Goal: Task Accomplishment & Management: Complete application form

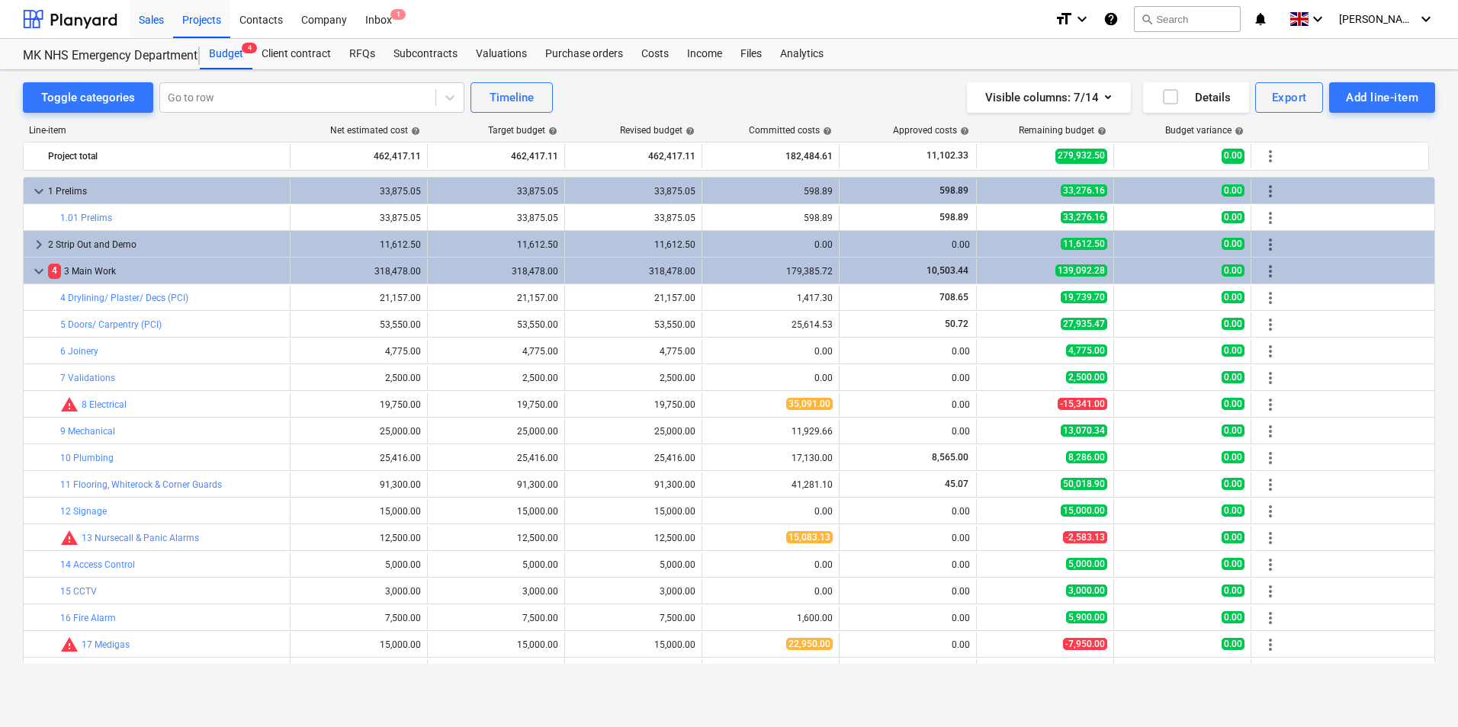
click at [152, 26] on div "Sales" at bounding box center [151, 18] width 43 height 39
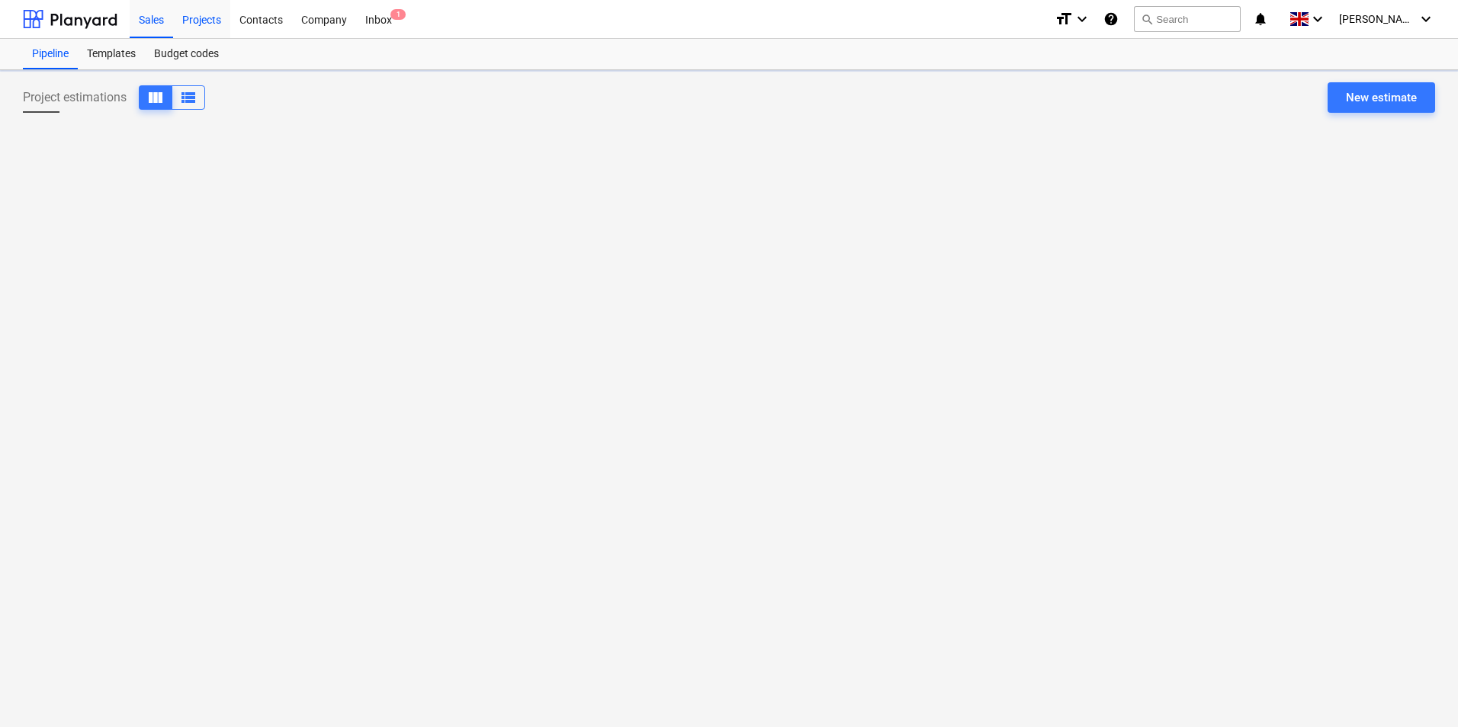
click at [213, 28] on div "Projects" at bounding box center [201, 18] width 57 height 39
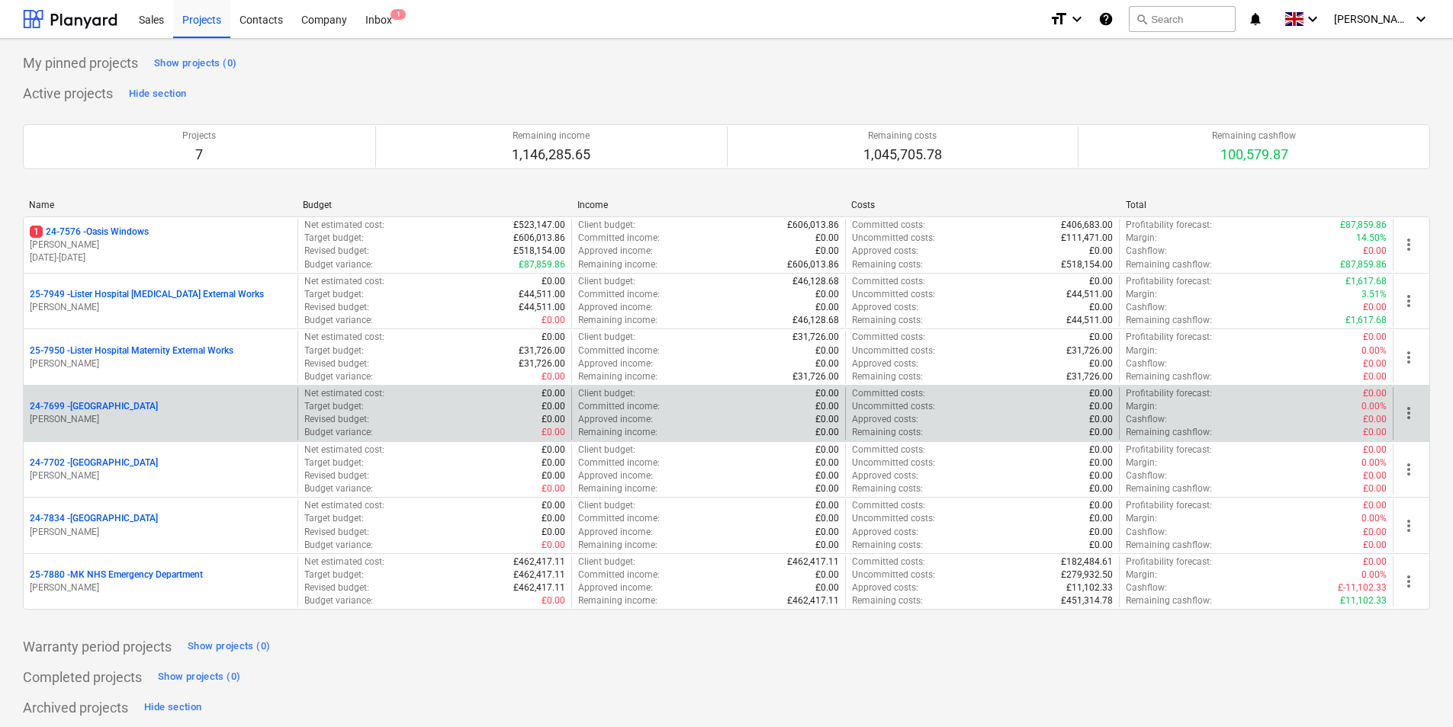
click at [179, 407] on div "24-7699 - [GEOGRAPHIC_DATA]" at bounding box center [161, 406] width 262 height 13
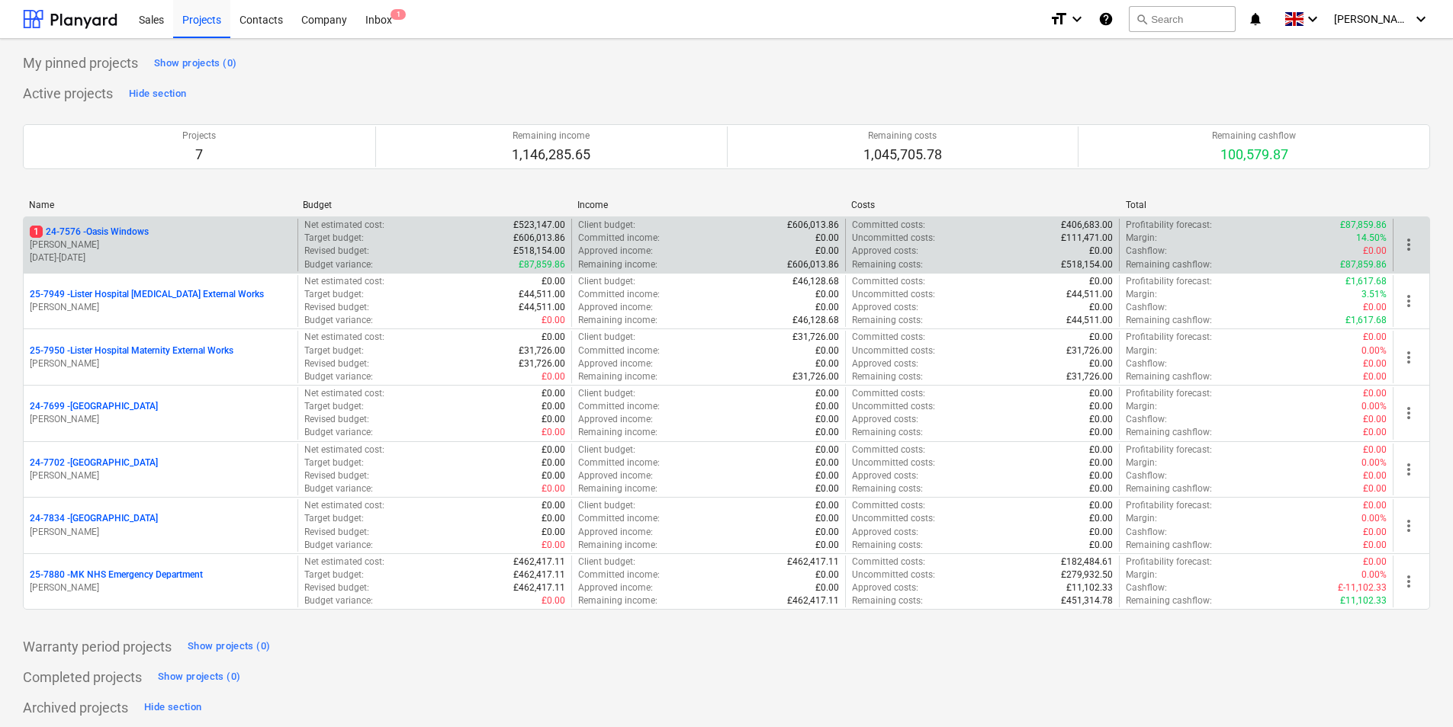
click at [225, 254] on p "[DATE] - [DATE]" at bounding box center [161, 258] width 262 height 13
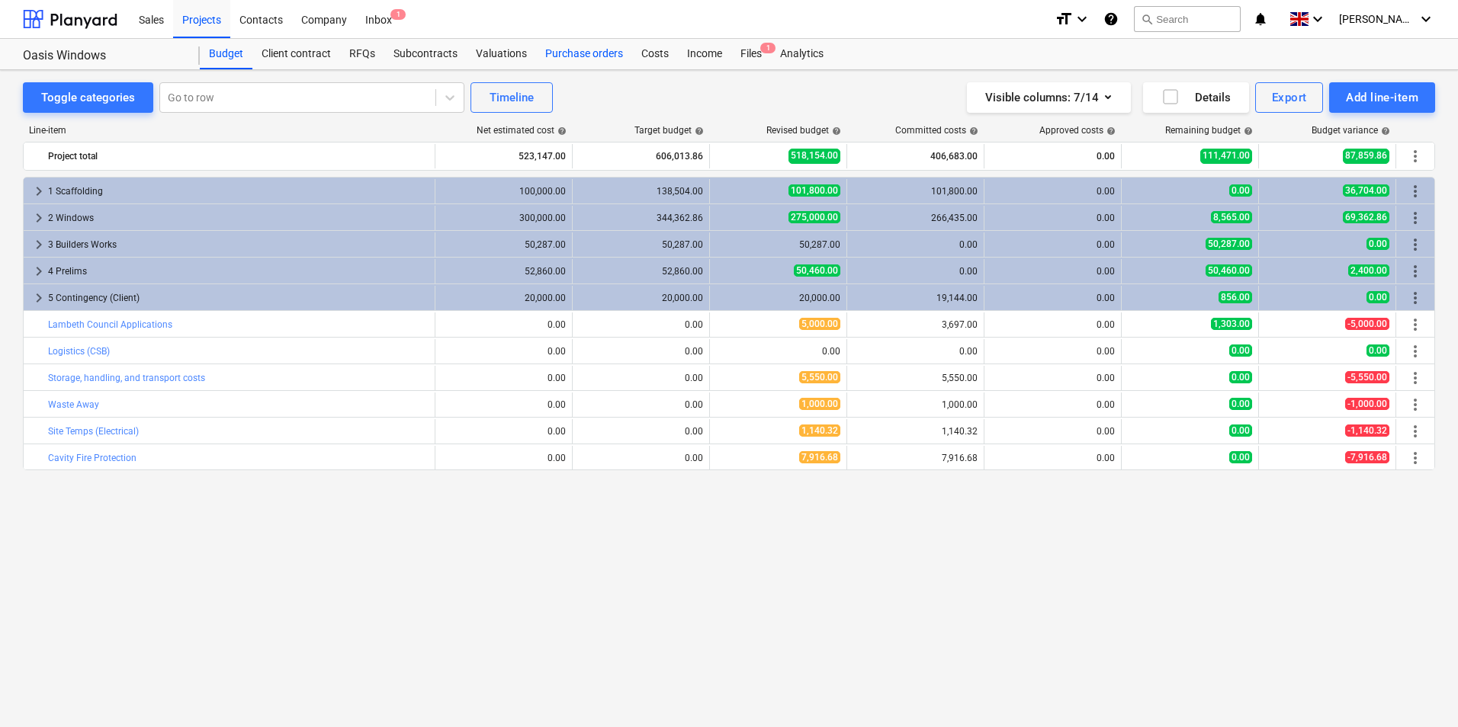
click at [594, 54] on div "Purchase orders" at bounding box center [584, 54] width 96 height 30
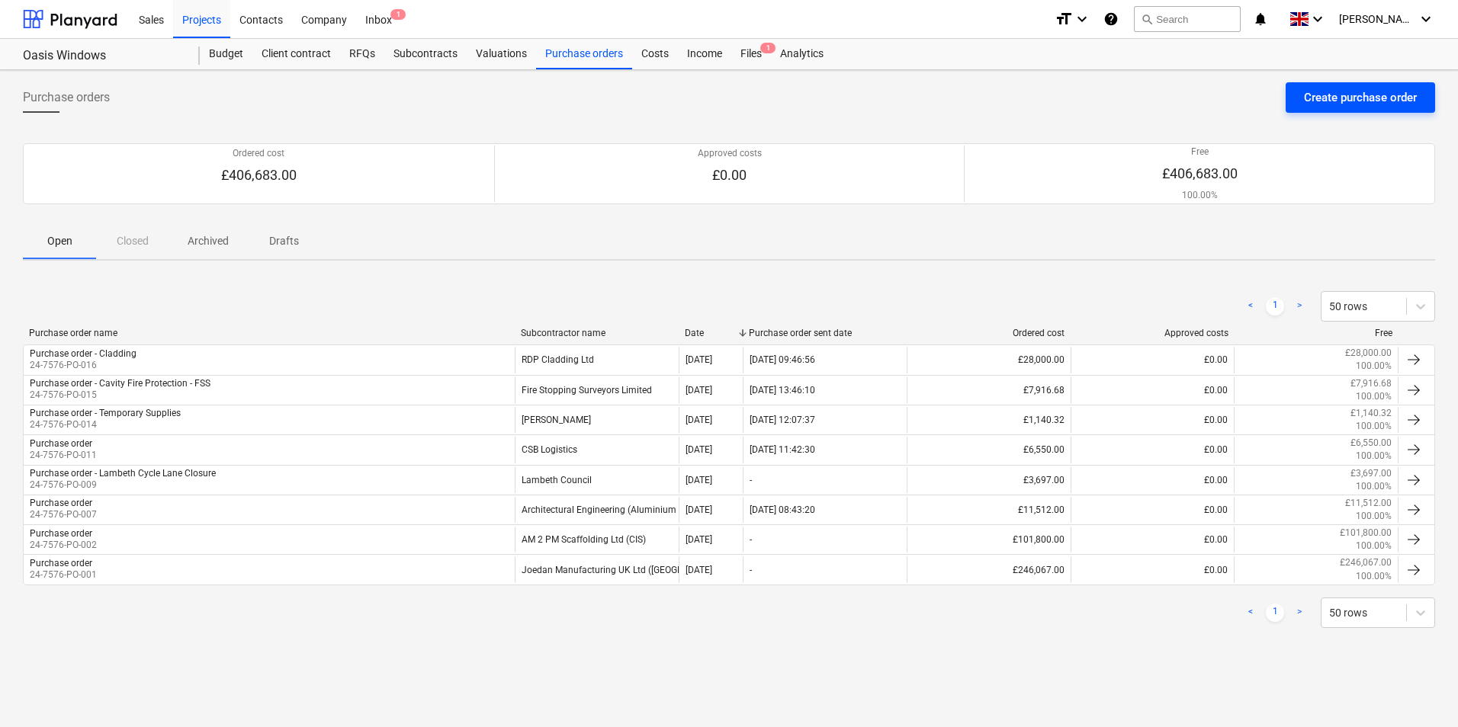
click at [1337, 99] on div "Create purchase order" at bounding box center [1360, 98] width 113 height 20
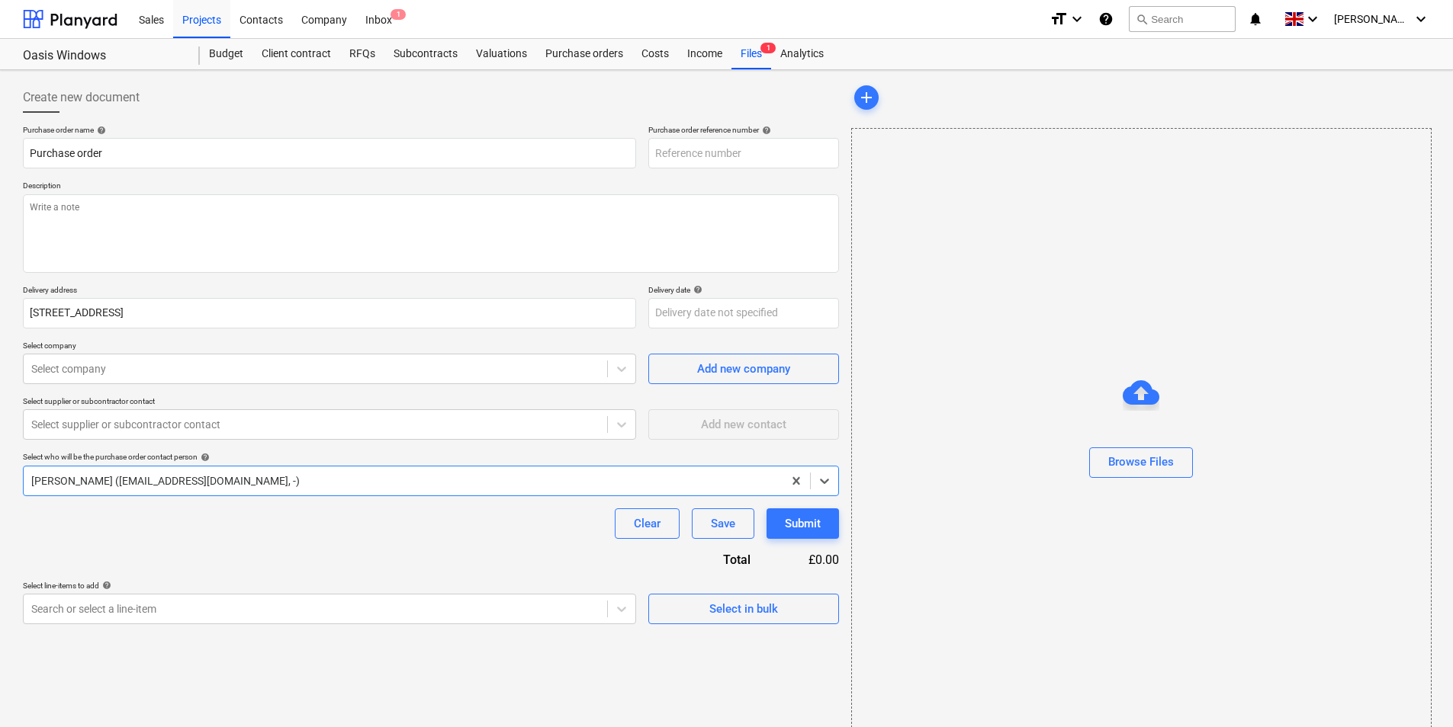
type textarea "x"
type input "24-7576-PO-020"
click at [202, 233] on textarea at bounding box center [431, 233] width 816 height 79
type textarea "x"
type textarea "P"
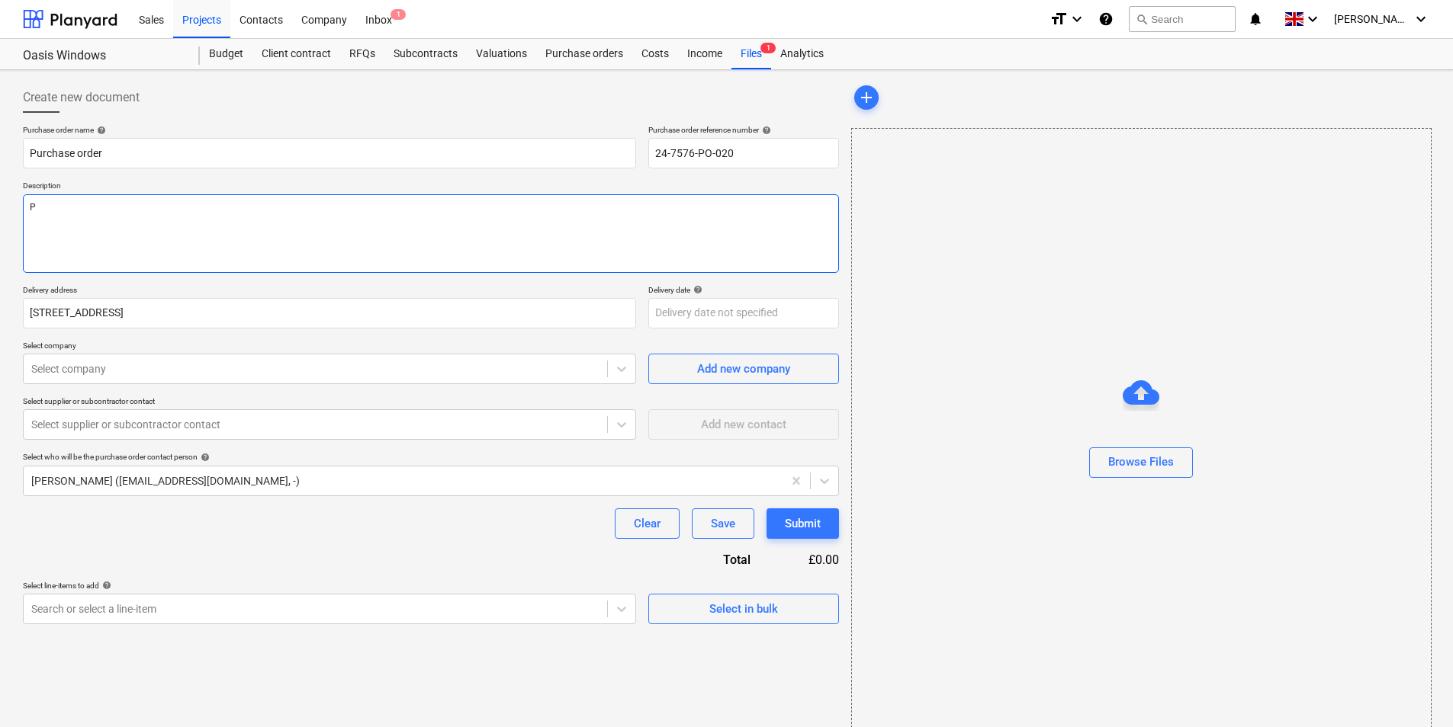
type textarea "x"
type textarea "Pe"
type textarea "x"
type textarea "P"
type textarea "x"
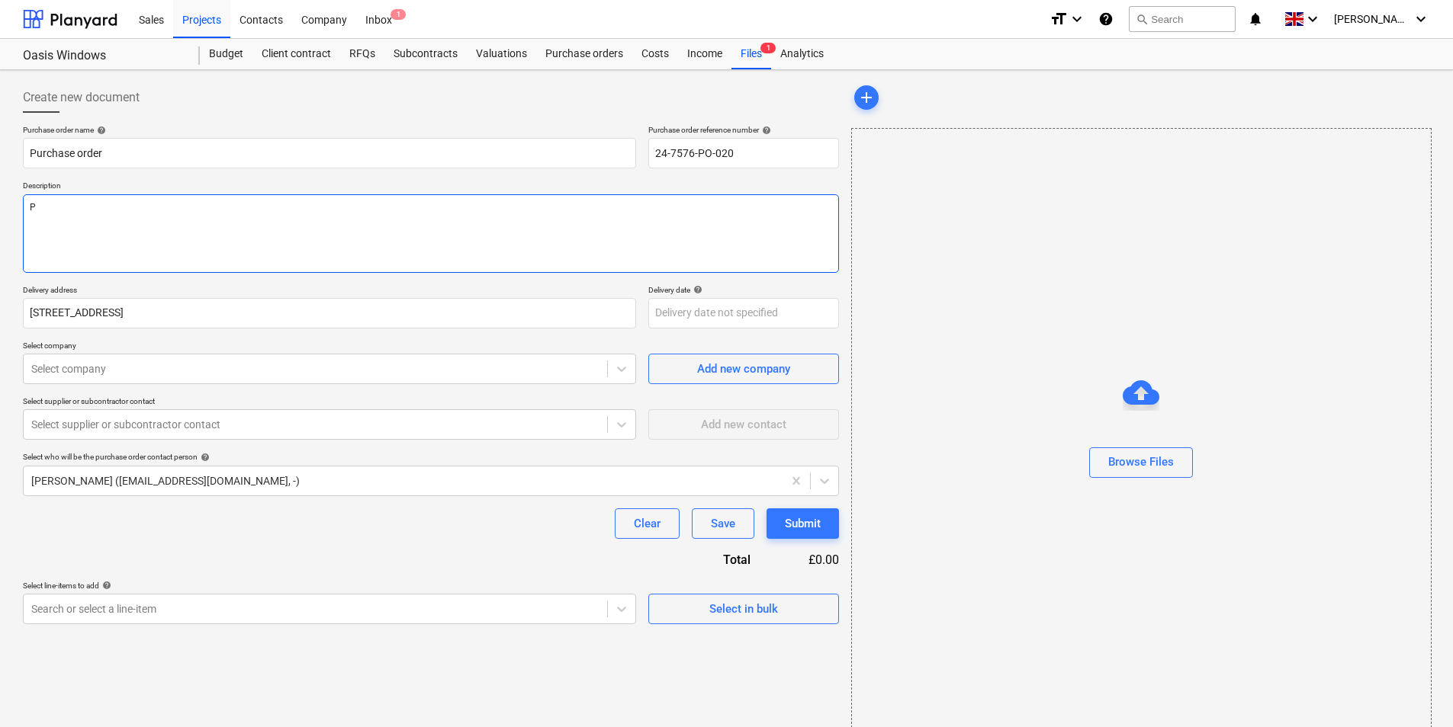
type textarea "Pl"
type textarea "x"
type textarea "Ple"
type textarea "x"
type textarea "Plea"
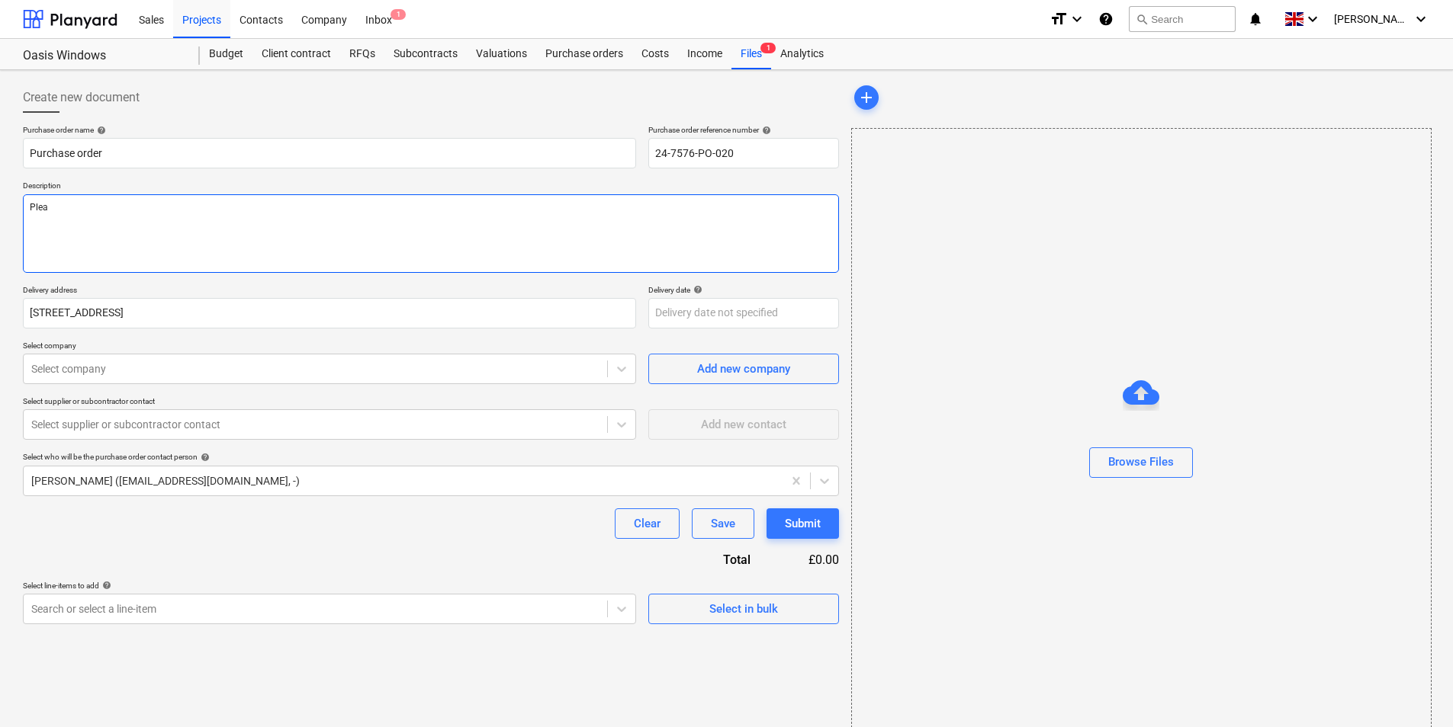
type textarea "x"
type textarea "Pleas"
type textarea "x"
type textarea "Please"
type textarea "x"
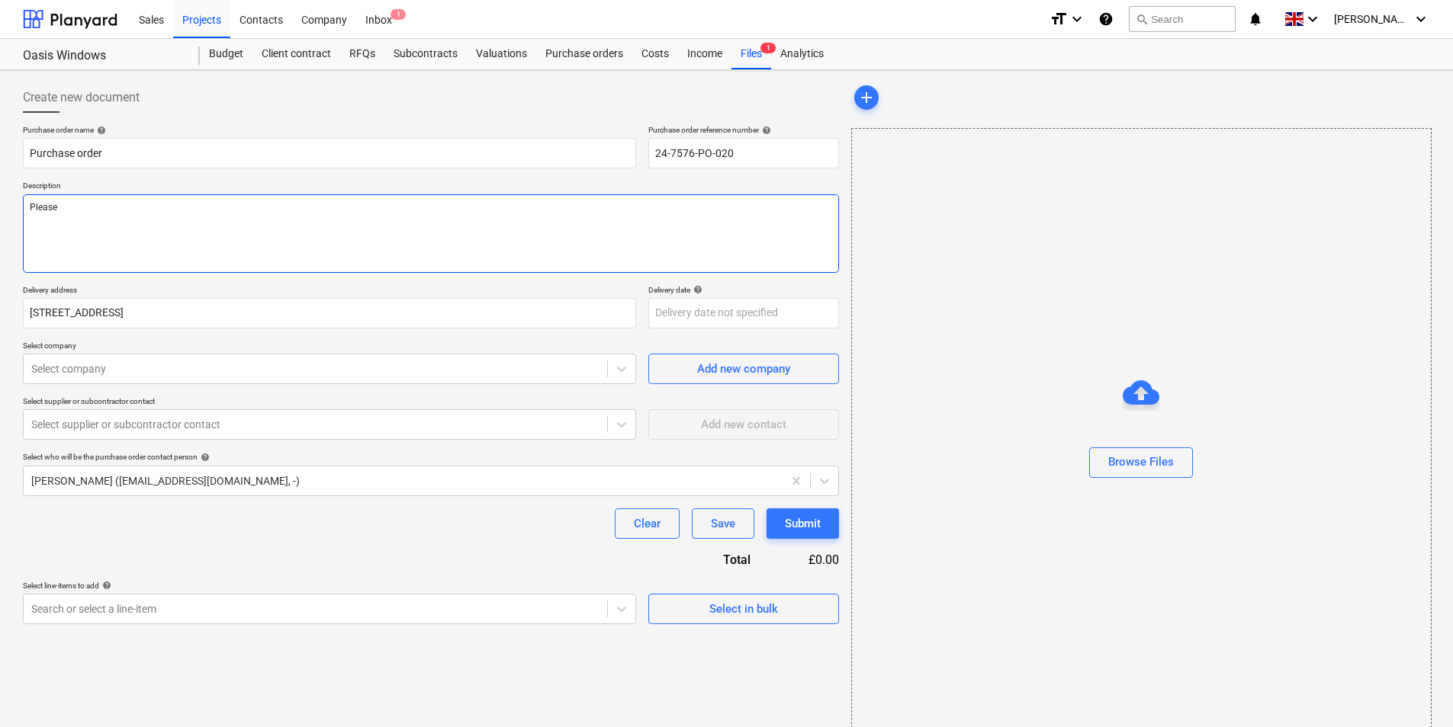
type textarea "Please"
type textarea "x"
type textarea "Please f"
type textarea "x"
type textarea "Please fo"
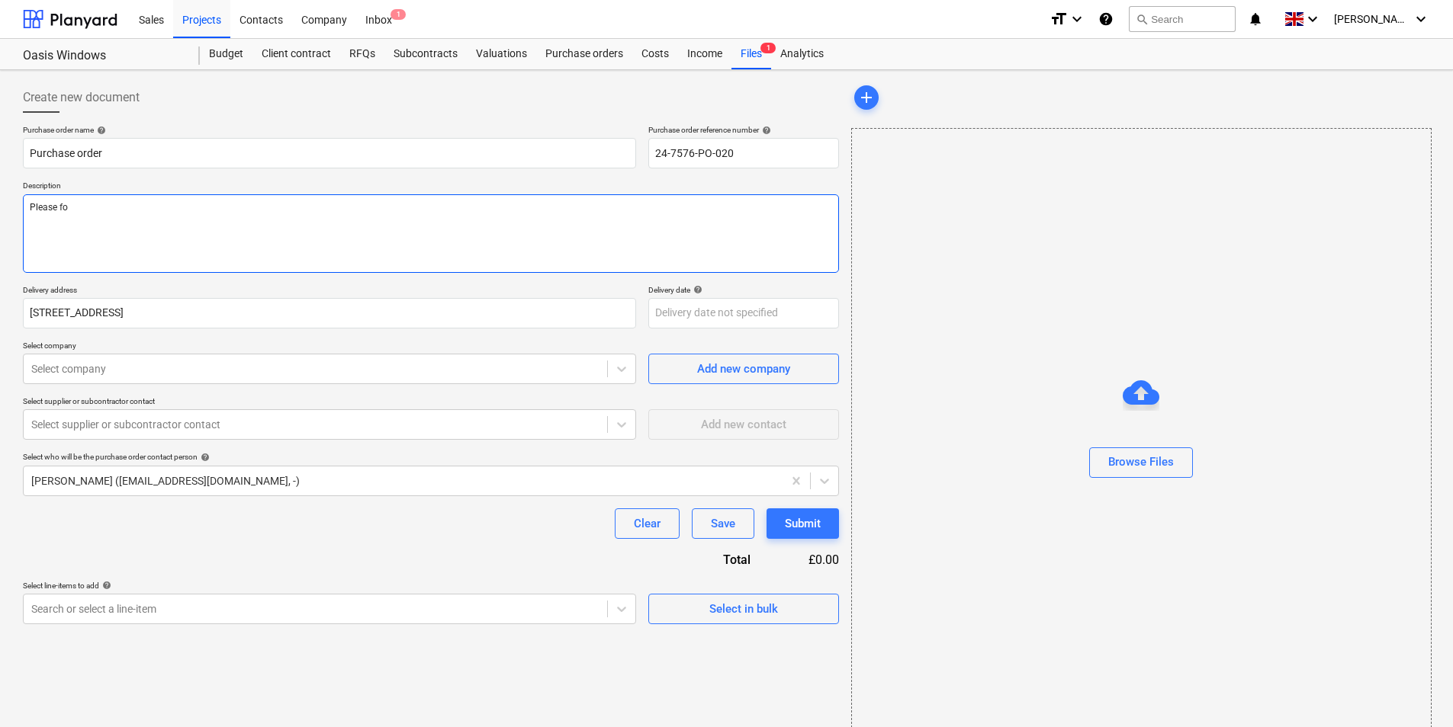
type textarea "x"
type textarea "Please for"
type textarea "x"
type textarea "Please forw"
type textarea "x"
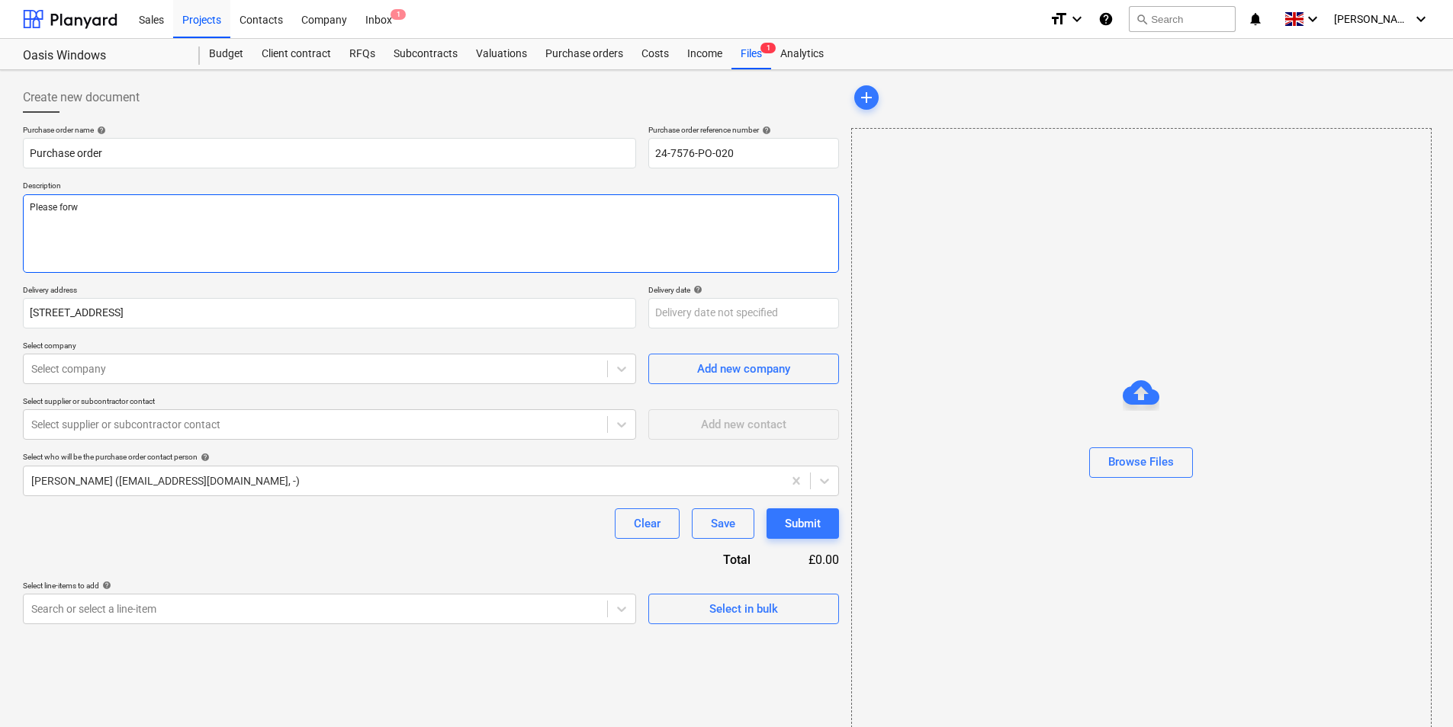
type textarea "Please forwa"
type textarea "x"
type textarea "Please forwar"
type textarea "x"
type textarea "Please forward"
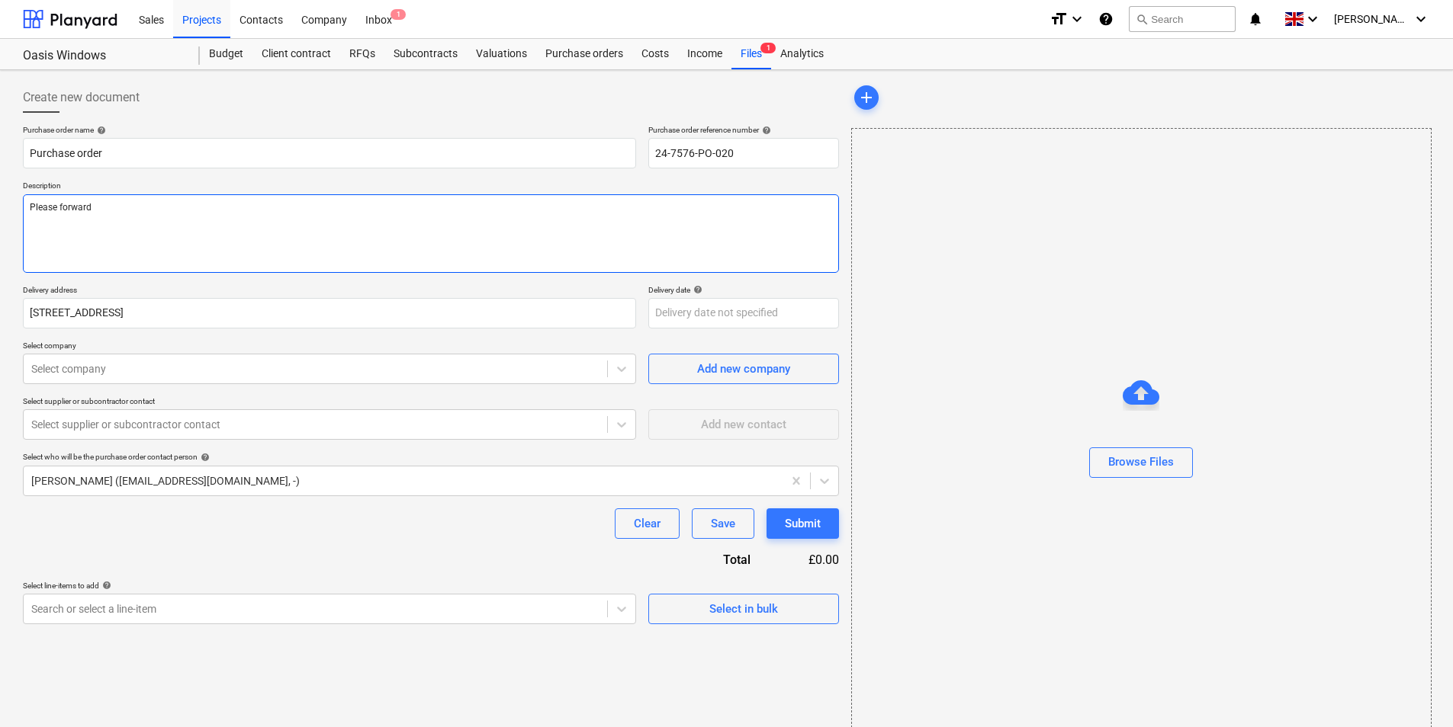
type textarea "x"
type textarea "Please forward"
type textarea "x"
type textarea "Please forward y"
type textarea "x"
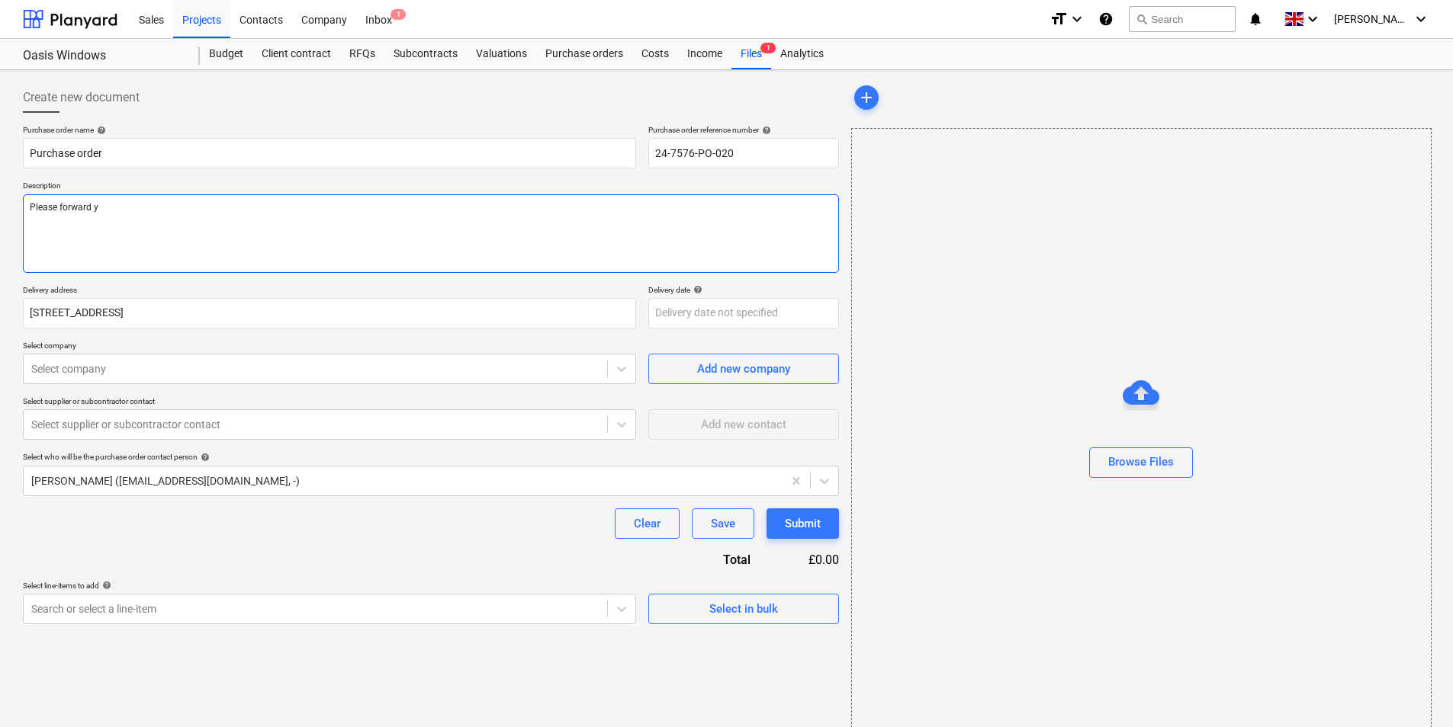
type textarea "Please forward yo"
type textarea "x"
type textarea "Please forward you"
type textarea "x"
type textarea "Please forward you"
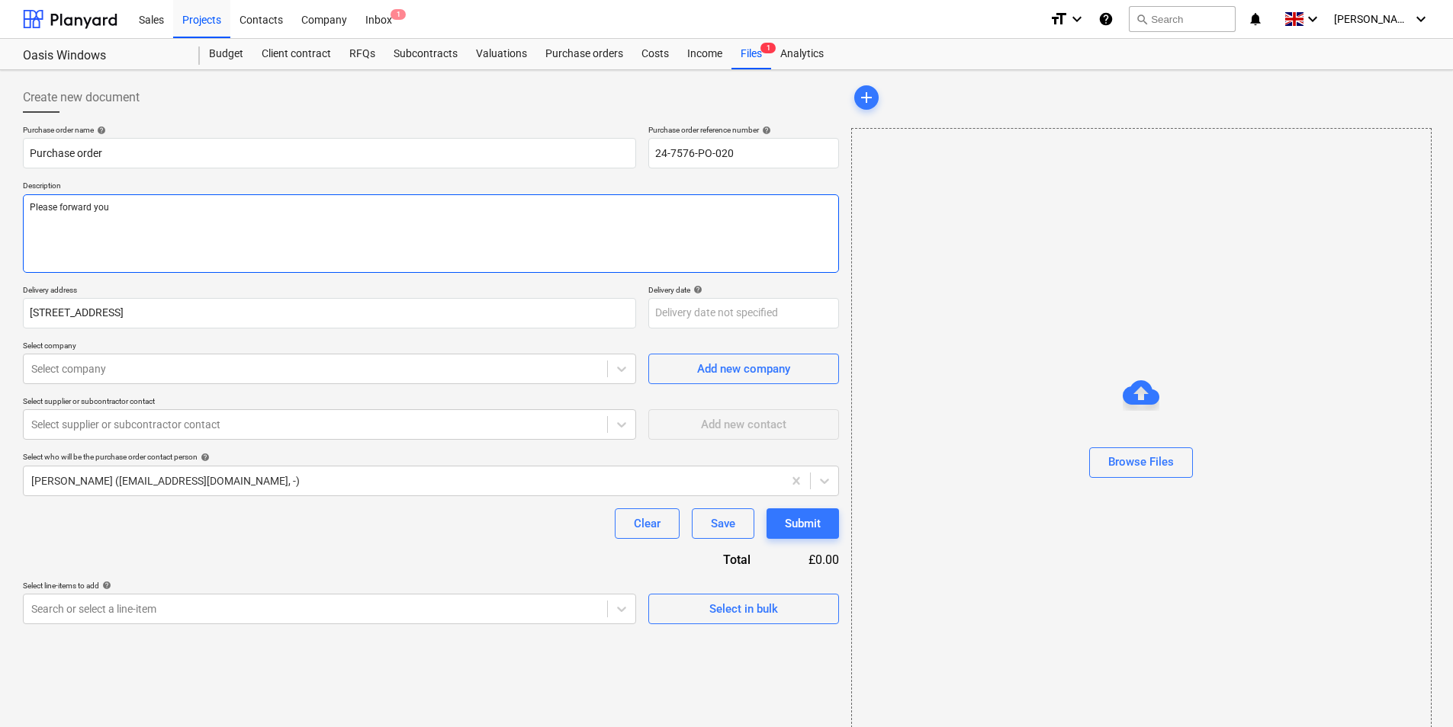
type textarea "x"
type textarea "Please forward you R"
type textarea "x"
type textarea "Please forward you RA"
type textarea "x"
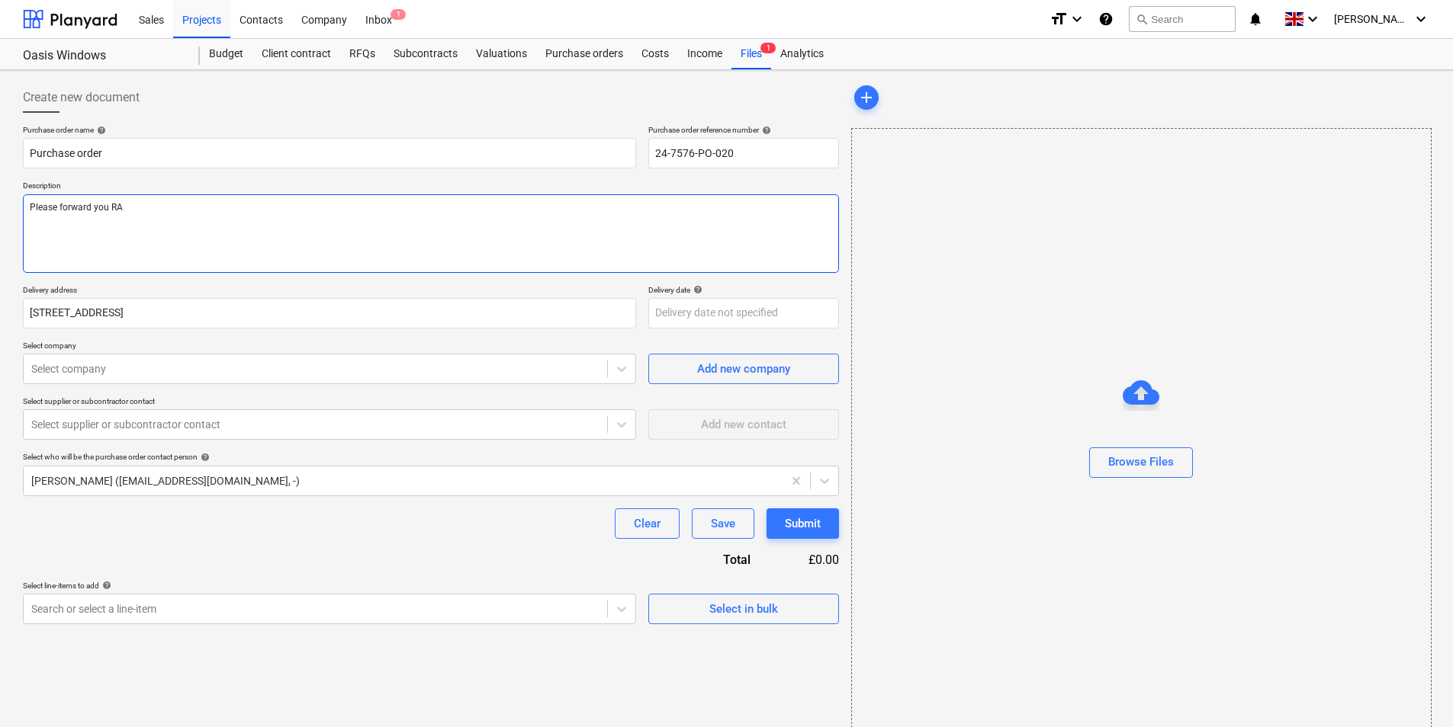
type textarea "Please forward you RAM"
type textarea "x"
type textarea "Please forward you RAMS"
type textarea "x"
type textarea "Please forward you RAMS"
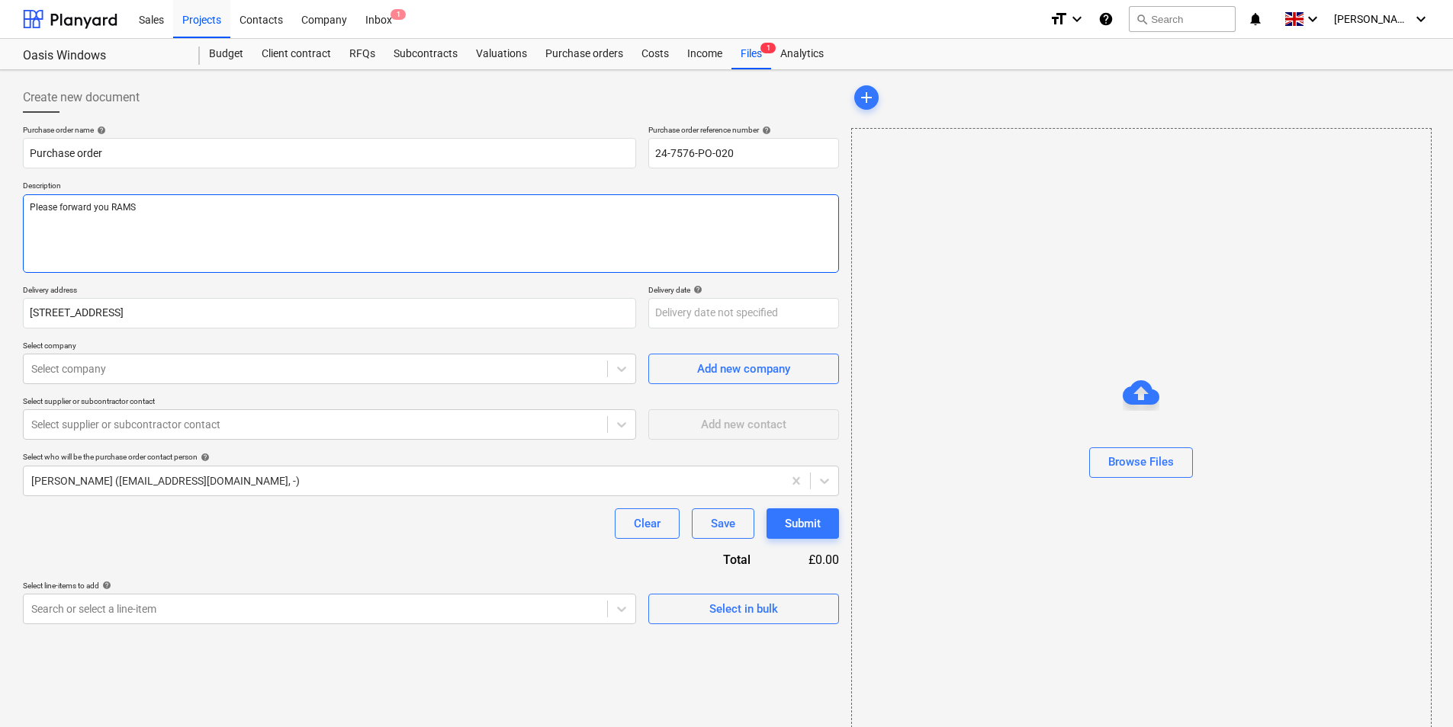
type textarea "x"
type textarea "Please forward you RAMS b"
type textarea "x"
type textarea "Please forward you RAMS by"
type textarea "x"
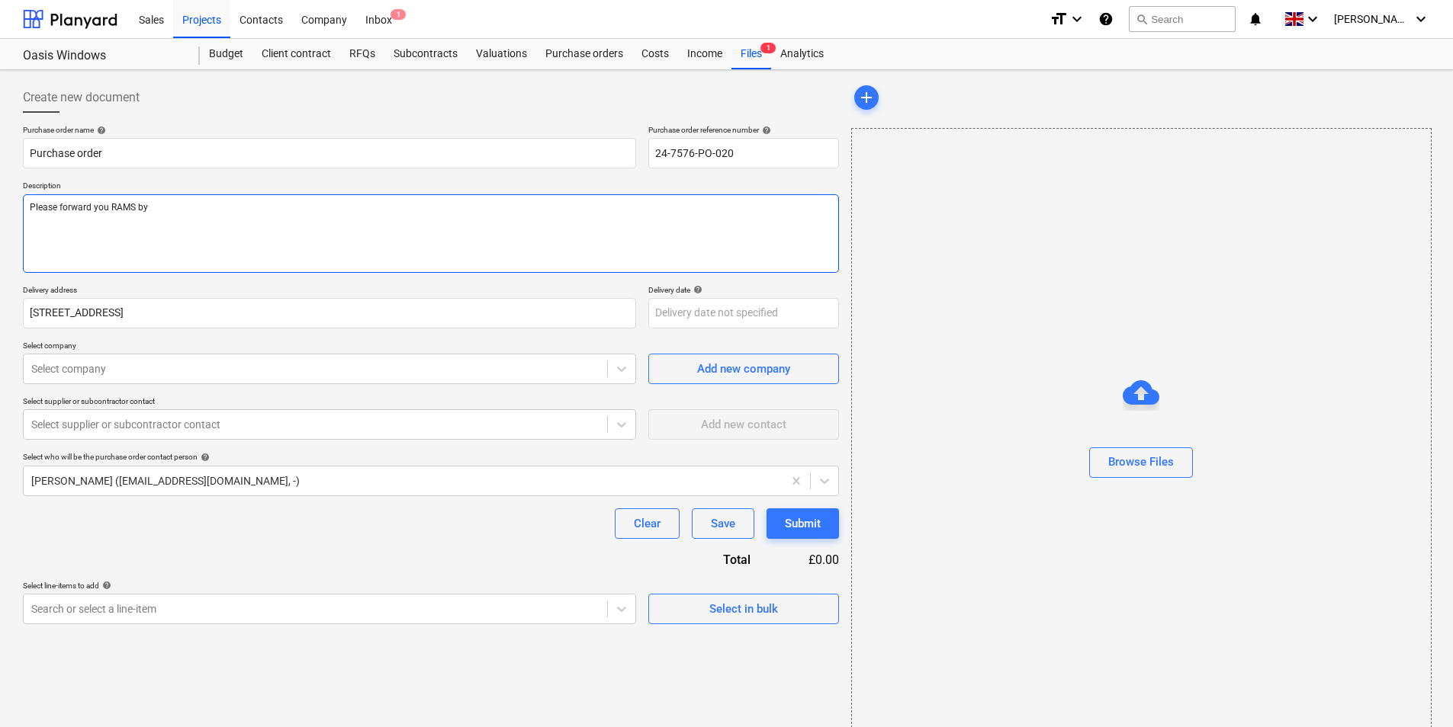
type textarea "Please forward you RAMS by"
type textarea "x"
type textarea "Please forward you RAMS by r"
type textarea "x"
type textarea "Please forward you RAMS by re"
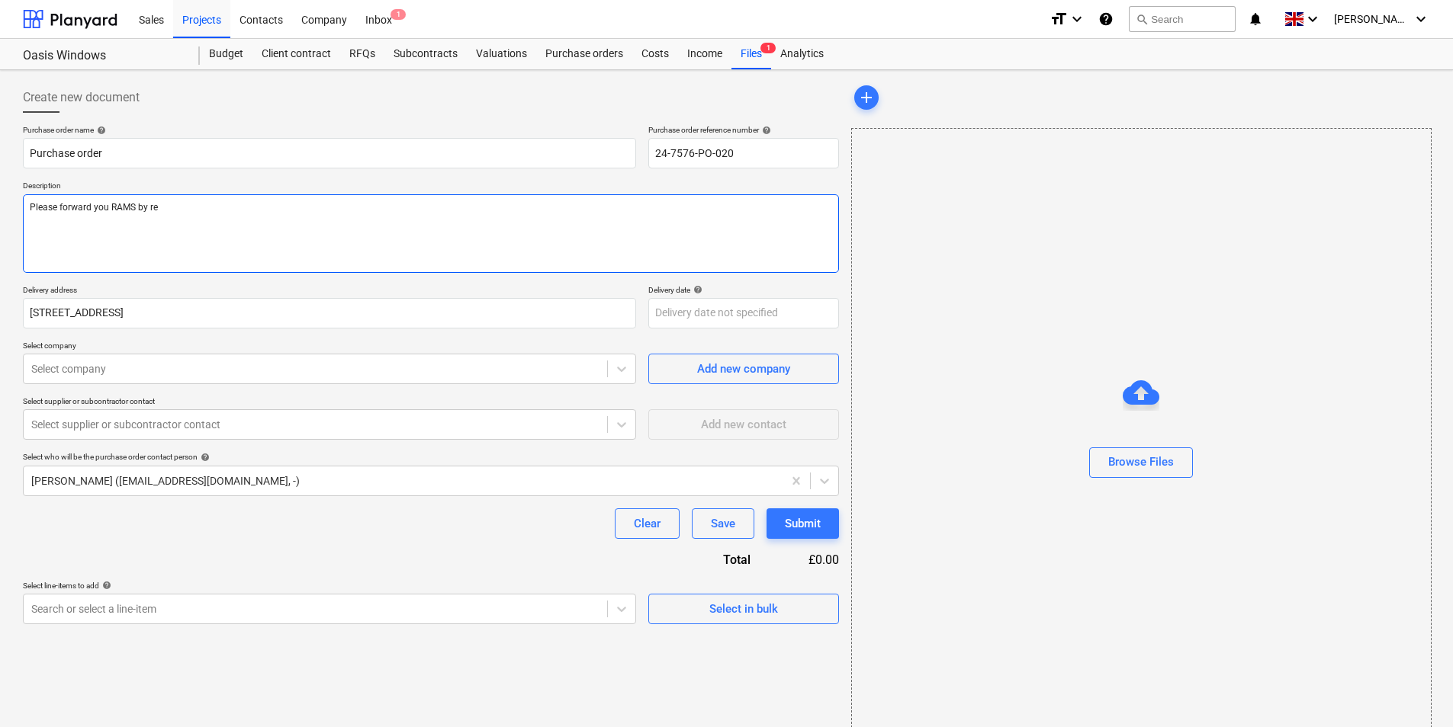
type textarea "x"
type textarea "Please forward you RAMS by ret"
type textarea "x"
type textarea "Please forward you RAMS by retu"
type textarea "x"
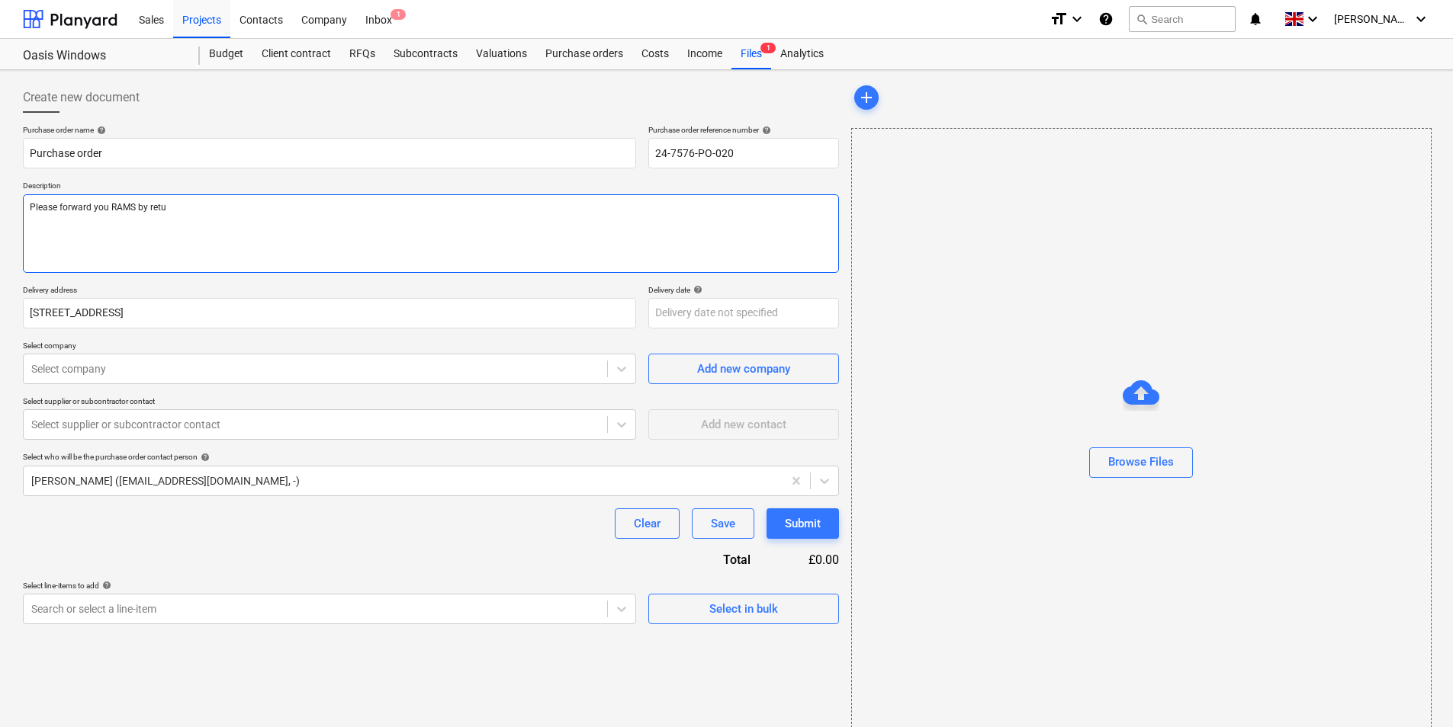
type textarea "Please forward you RAMS by retur"
type textarea "x"
type textarea "Please forward you RAMS by return"
type textarea "x"
type textarea "Please forward you RAMS by return"
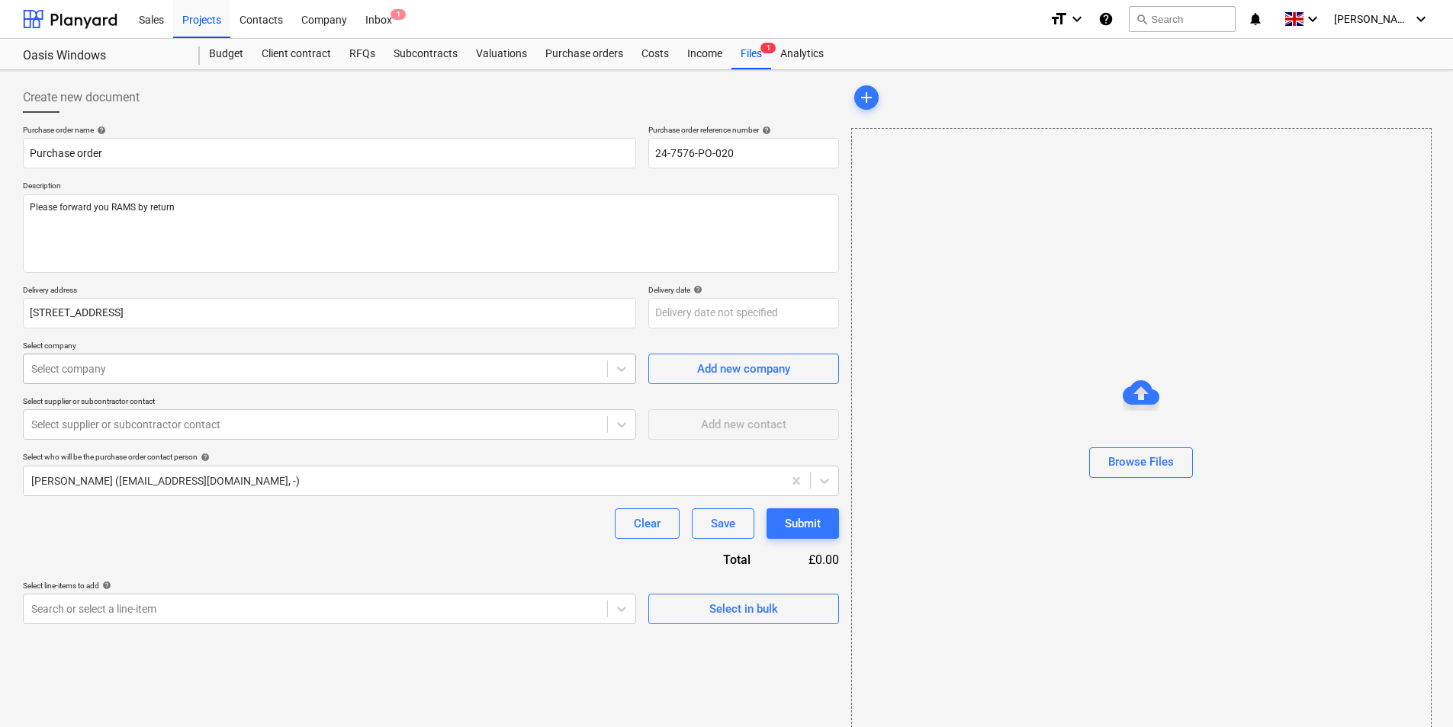
type textarea "x"
click at [165, 377] on div at bounding box center [315, 368] width 568 height 15
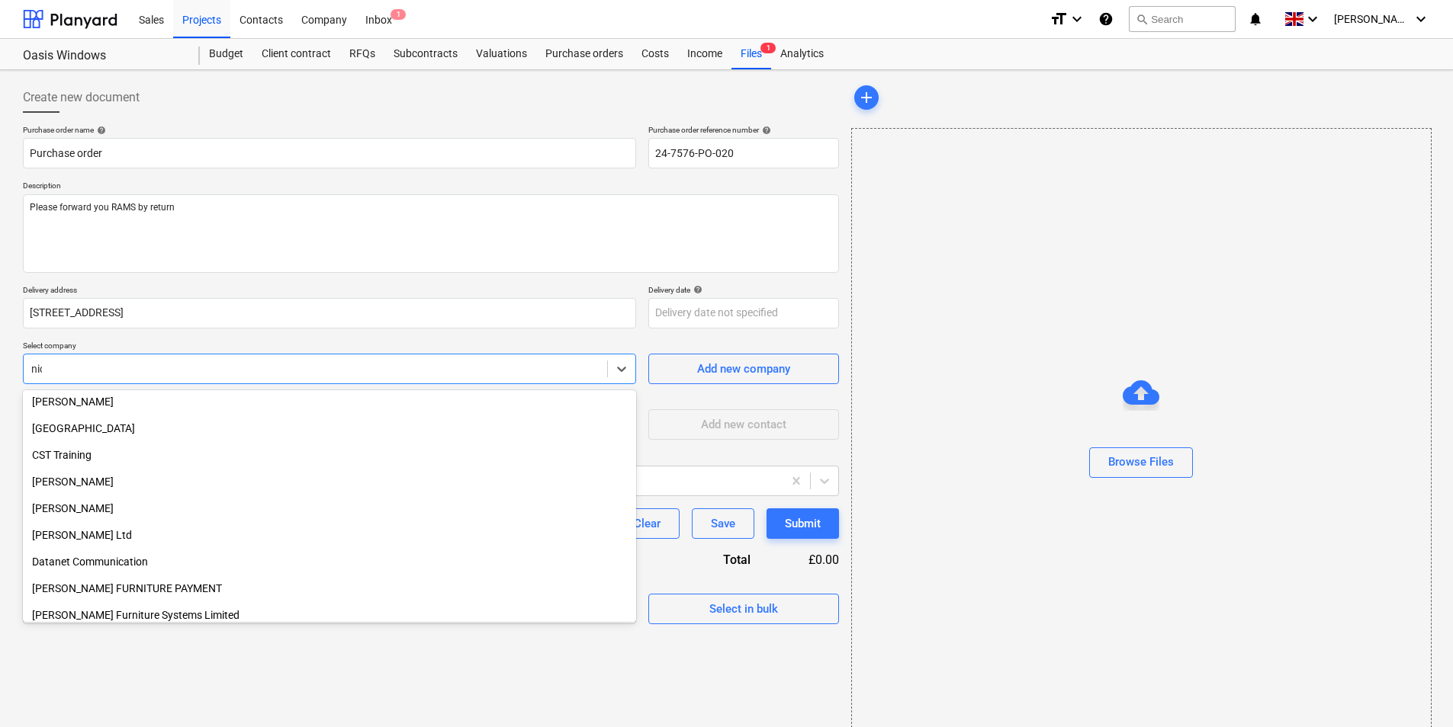
scroll to position [385, 0]
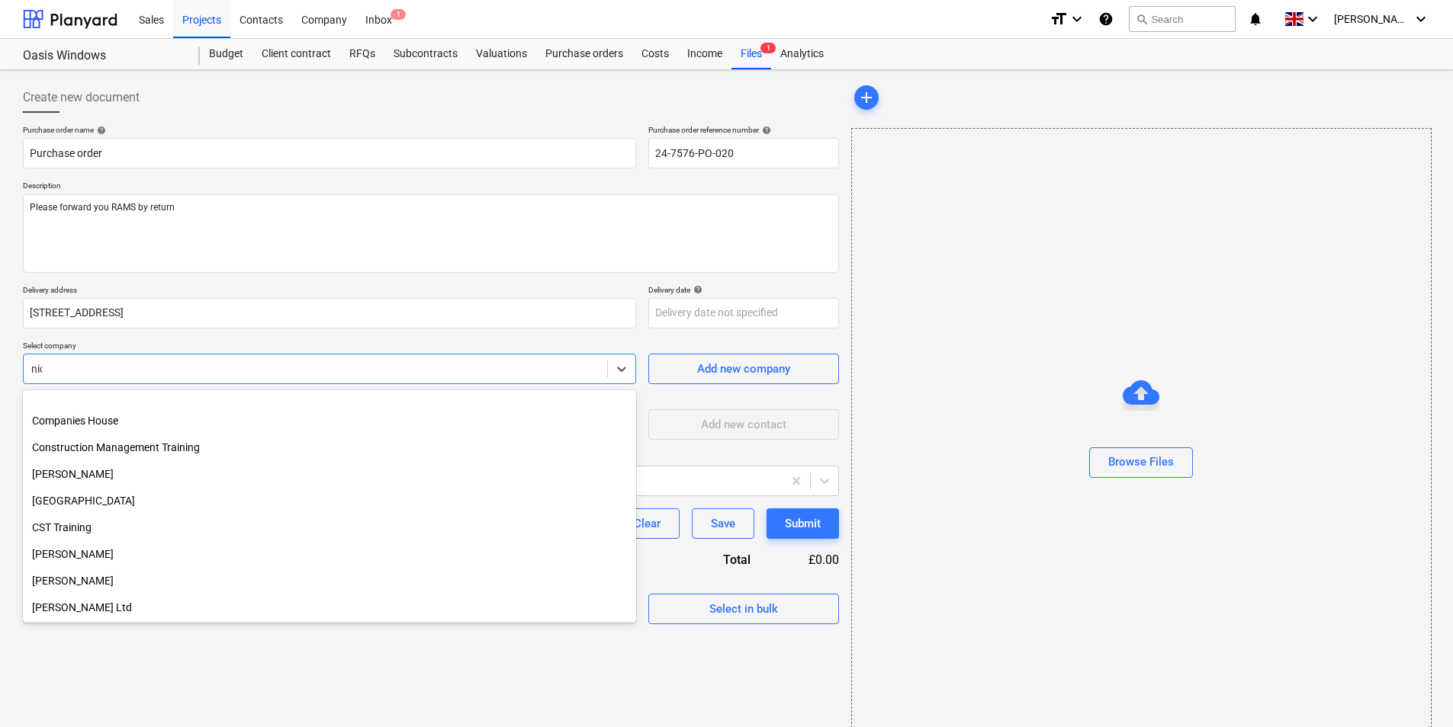
type input "nico"
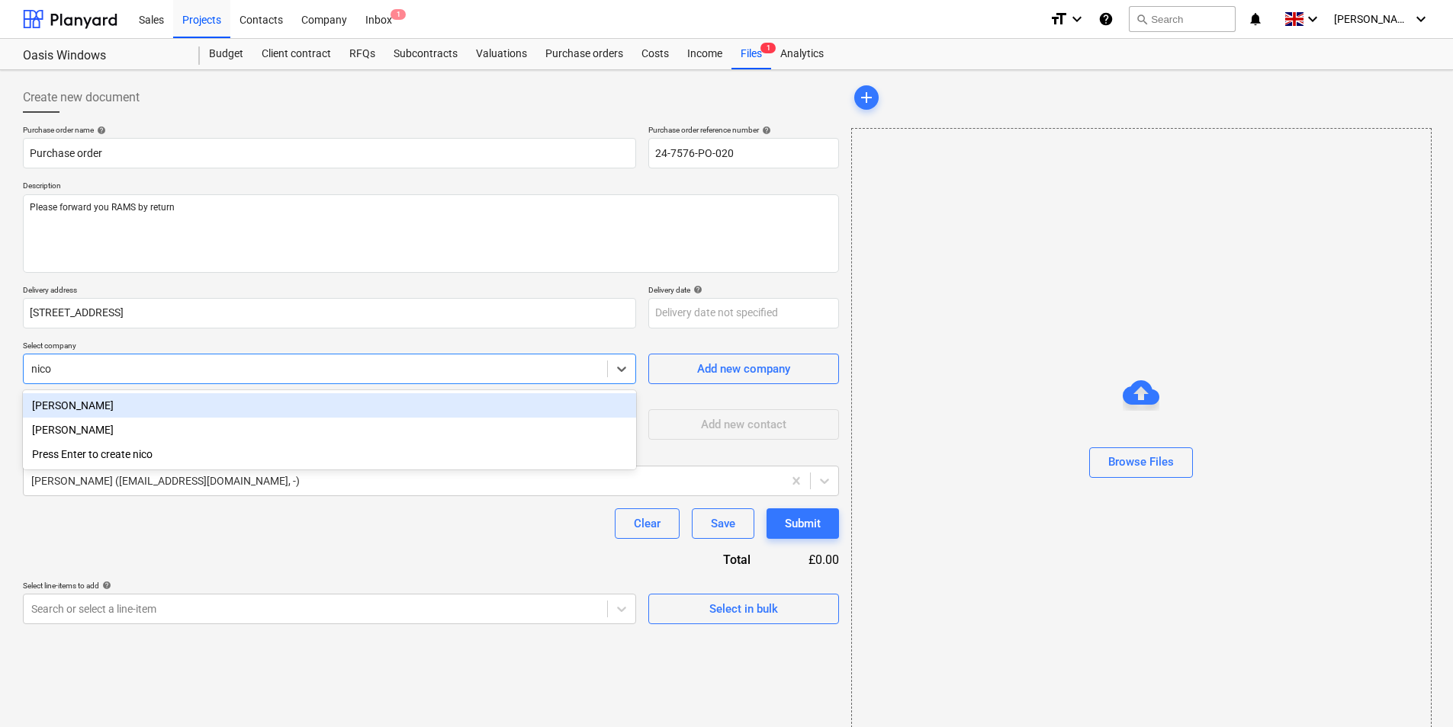
click at [199, 400] on div "[PERSON_NAME]" at bounding box center [329, 405] width 613 height 24
type textarea "x"
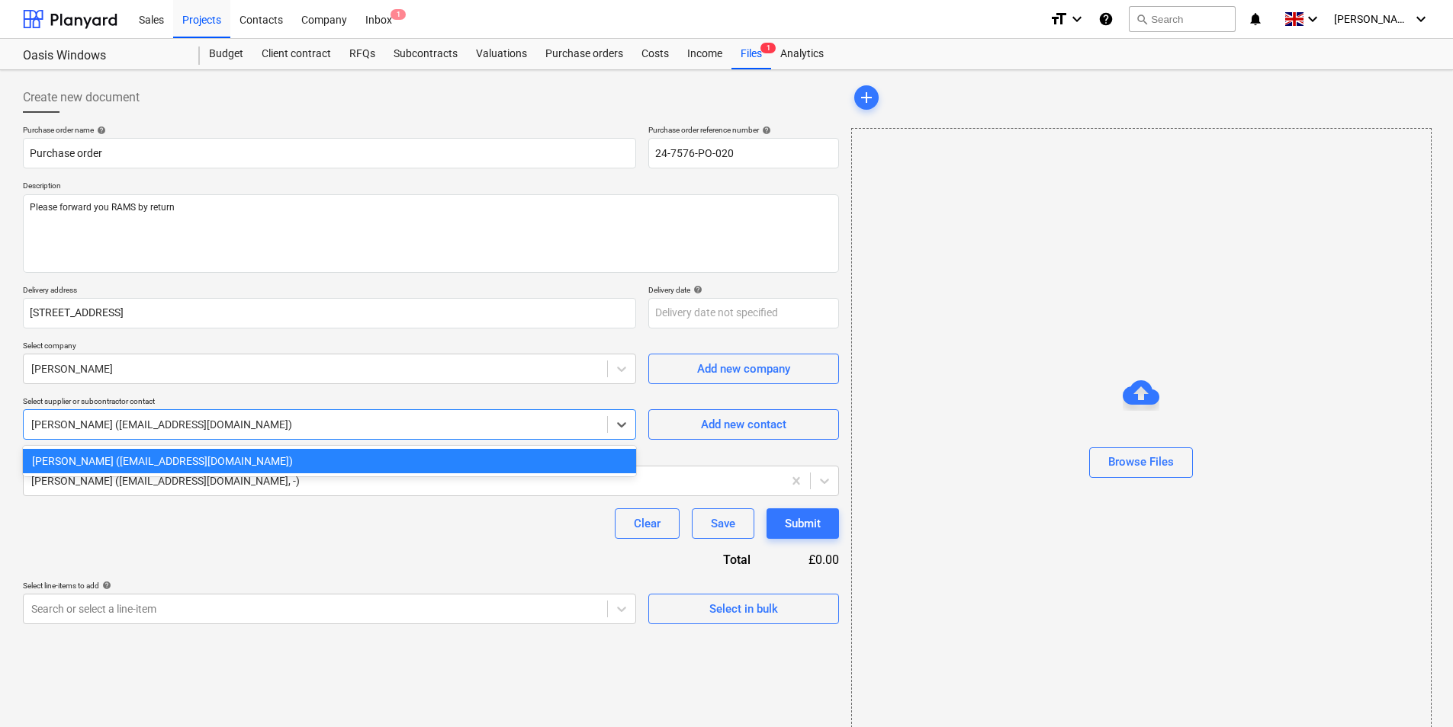
click at [262, 418] on div at bounding box center [315, 424] width 568 height 15
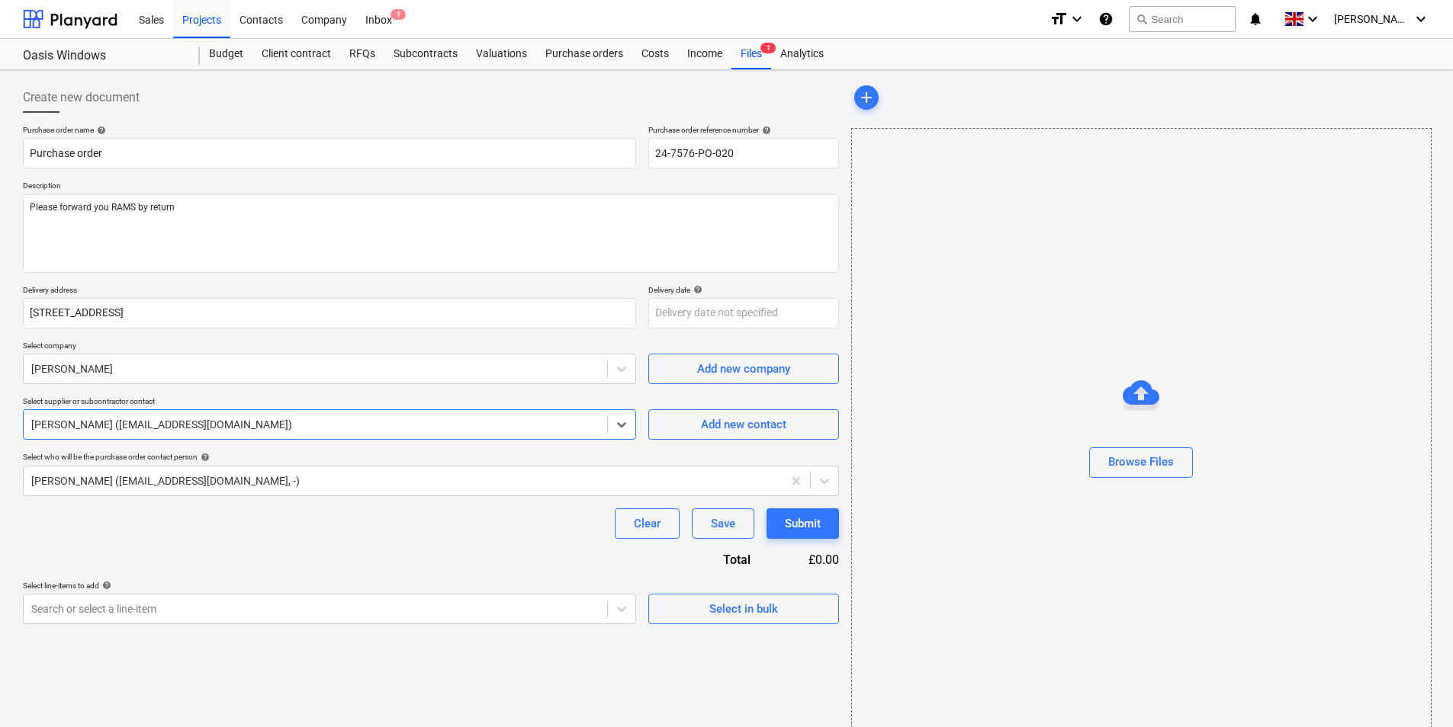
click at [262, 418] on div at bounding box center [315, 424] width 568 height 15
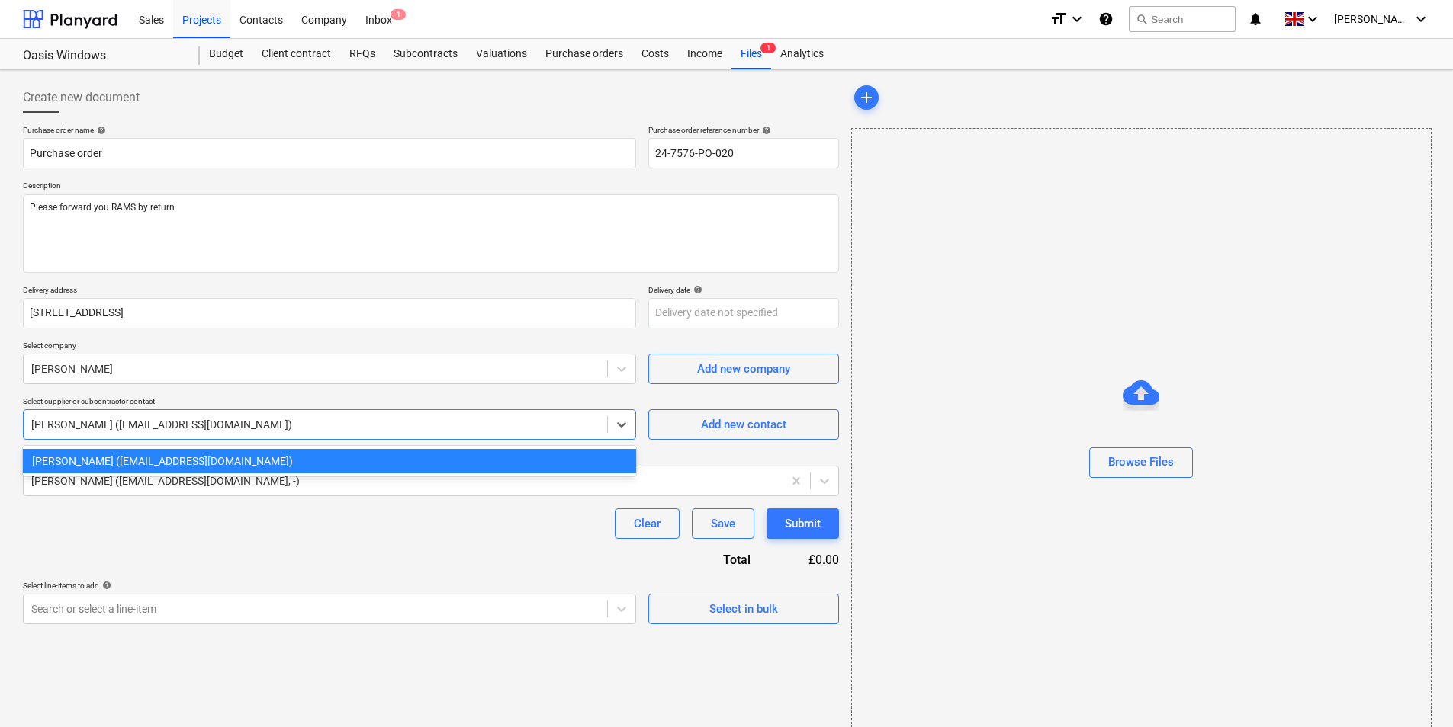
drag, startPoint x: 262, startPoint y: 418, endPoint x: 117, endPoint y: 413, distance: 144.9
click at [117, 414] on div "[PERSON_NAME] ([EMAIL_ADDRESS][DOMAIN_NAME])" at bounding box center [315, 424] width 583 height 21
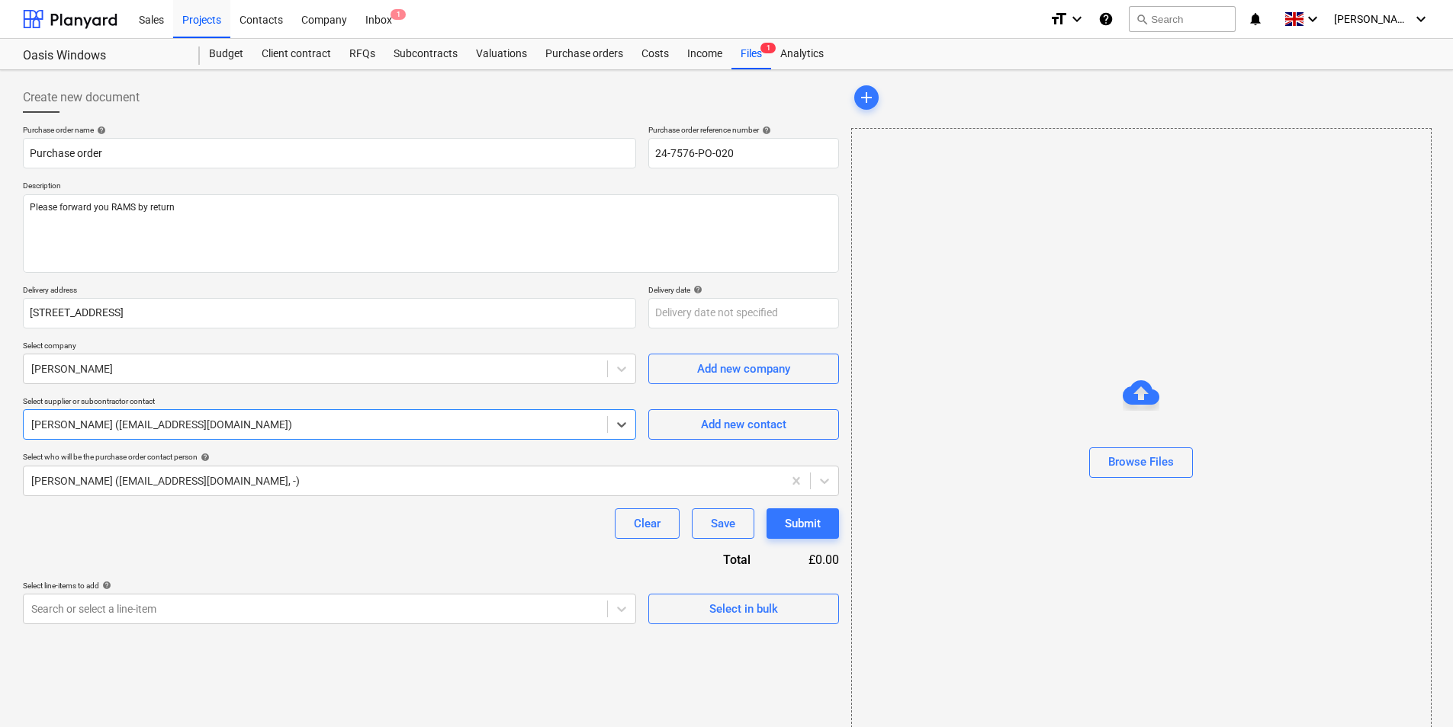
click at [117, 414] on div "[PERSON_NAME] ([EMAIL_ADDRESS][DOMAIN_NAME])" at bounding box center [315, 424] width 583 height 21
click at [262, 368] on div at bounding box center [315, 368] width 568 height 15
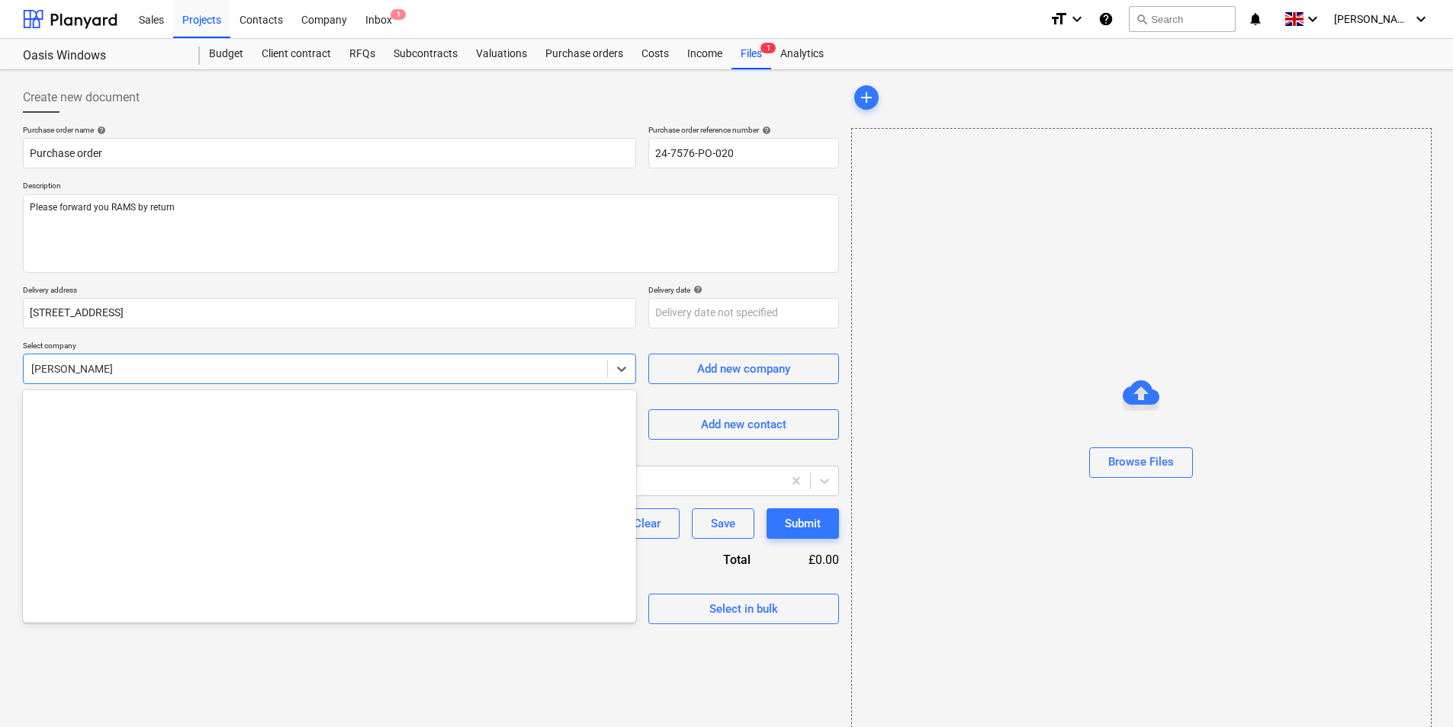
scroll to position [36988, 0]
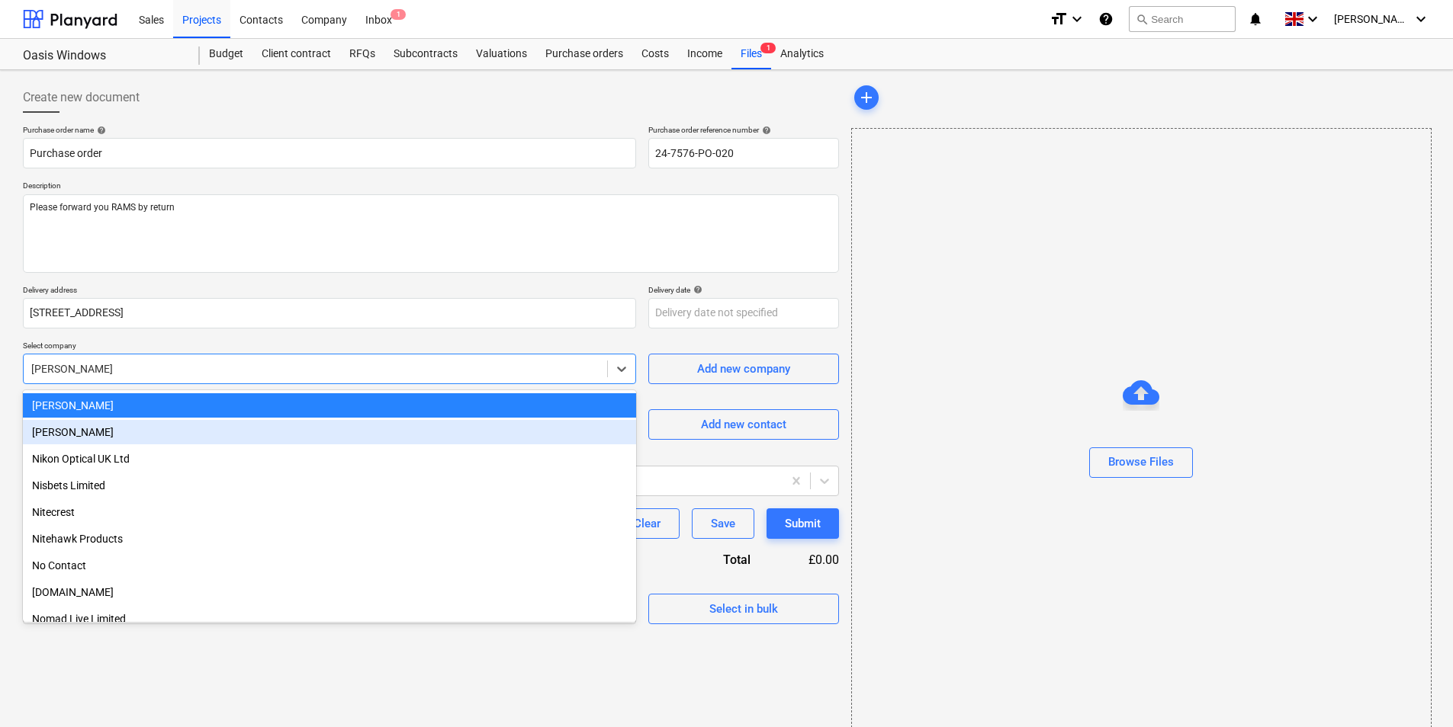
click at [197, 435] on div "[PERSON_NAME]" at bounding box center [329, 432] width 613 height 24
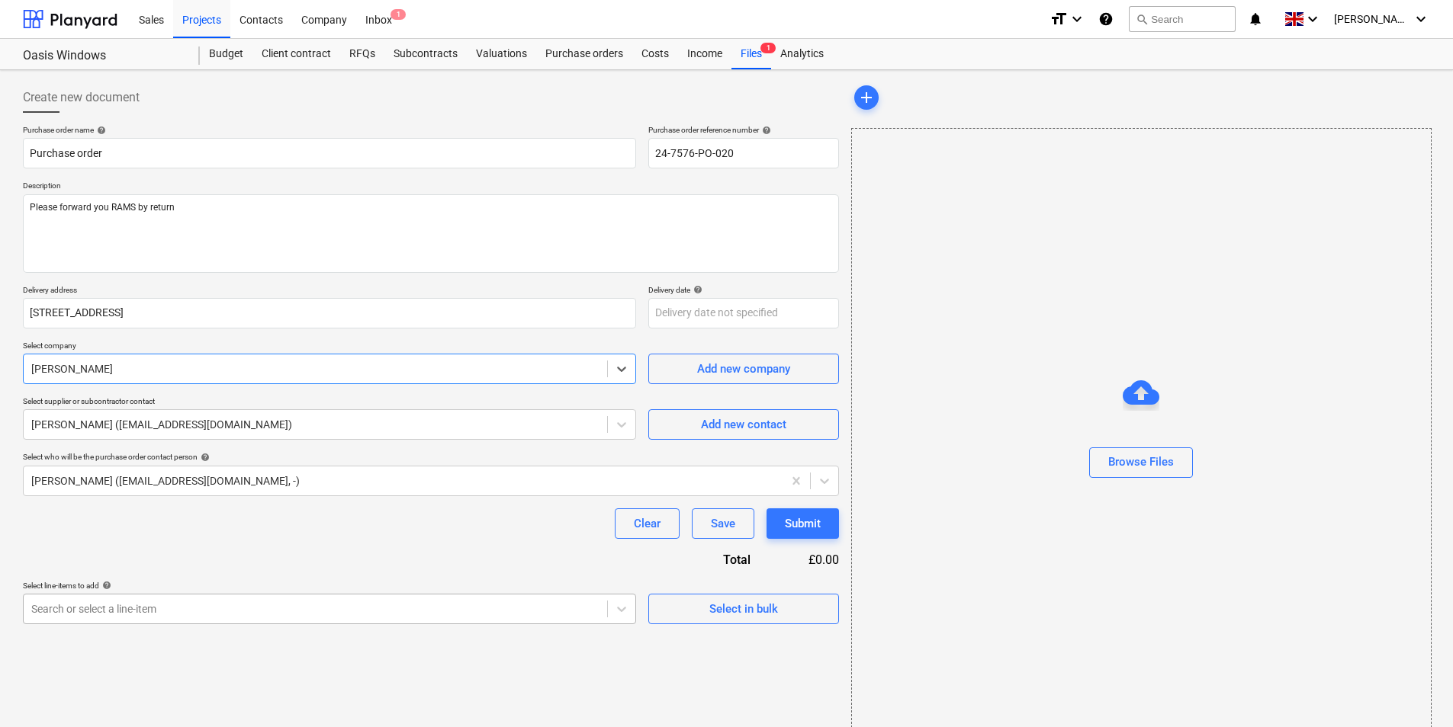
click at [197, 598] on body "Sales Projects Contacts Company Inbox 1 format_size keyboard_arrow_down help se…" at bounding box center [726, 363] width 1453 height 727
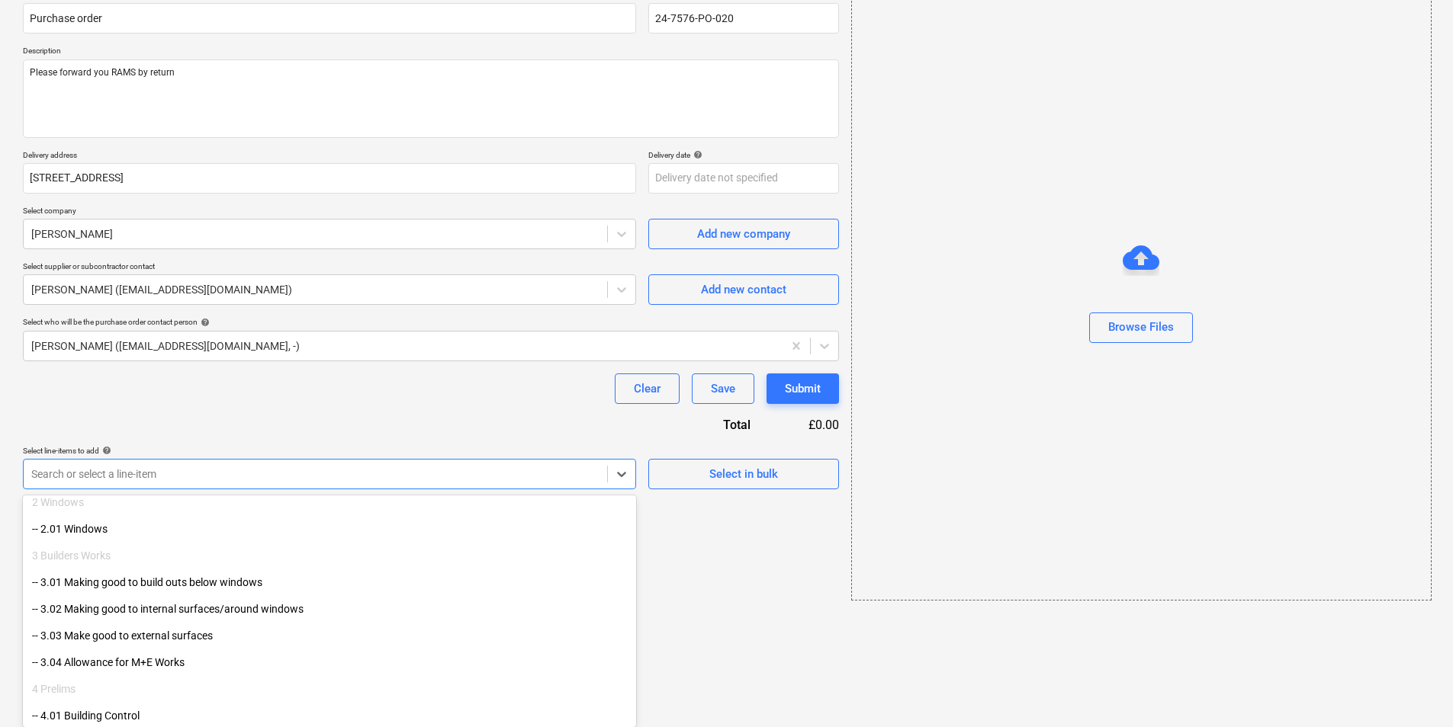
scroll to position [152, 0]
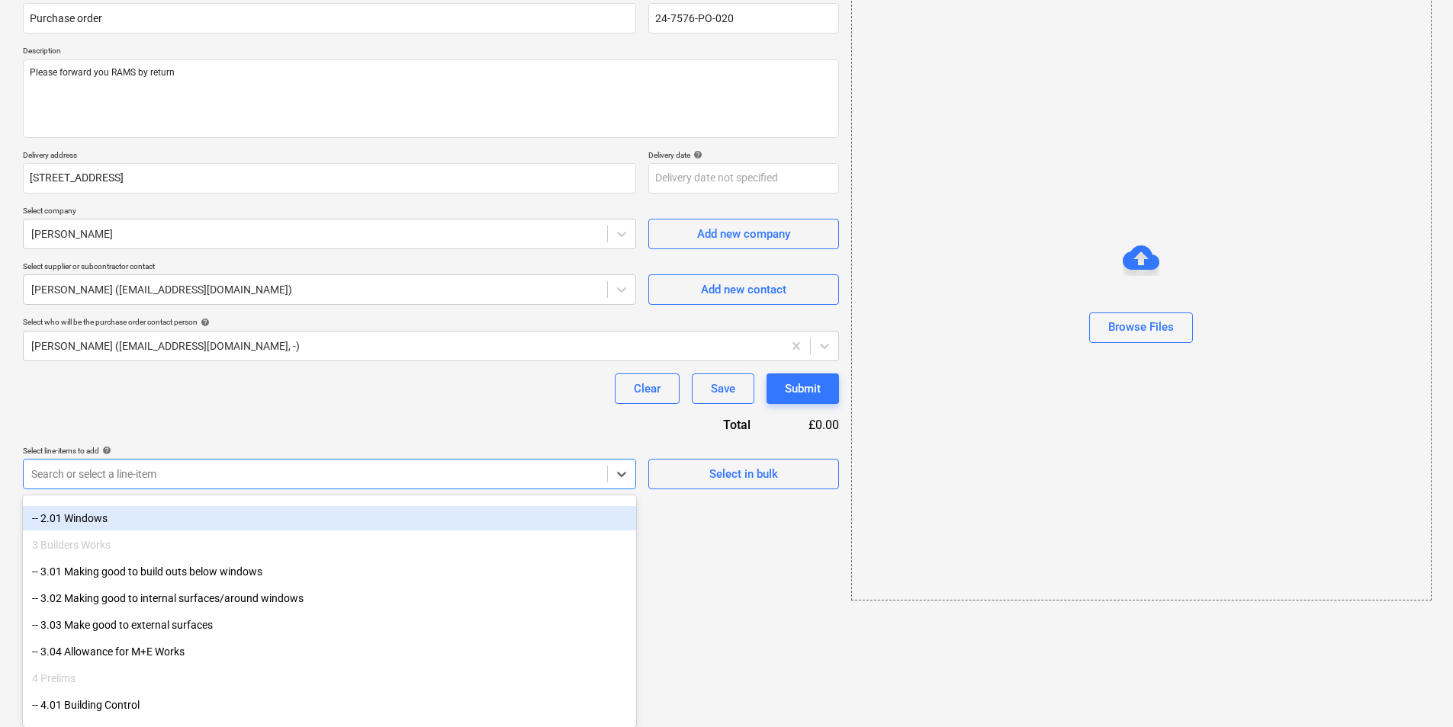
click at [191, 522] on div "-- 2.01 Windows" at bounding box center [329, 518] width 613 height 24
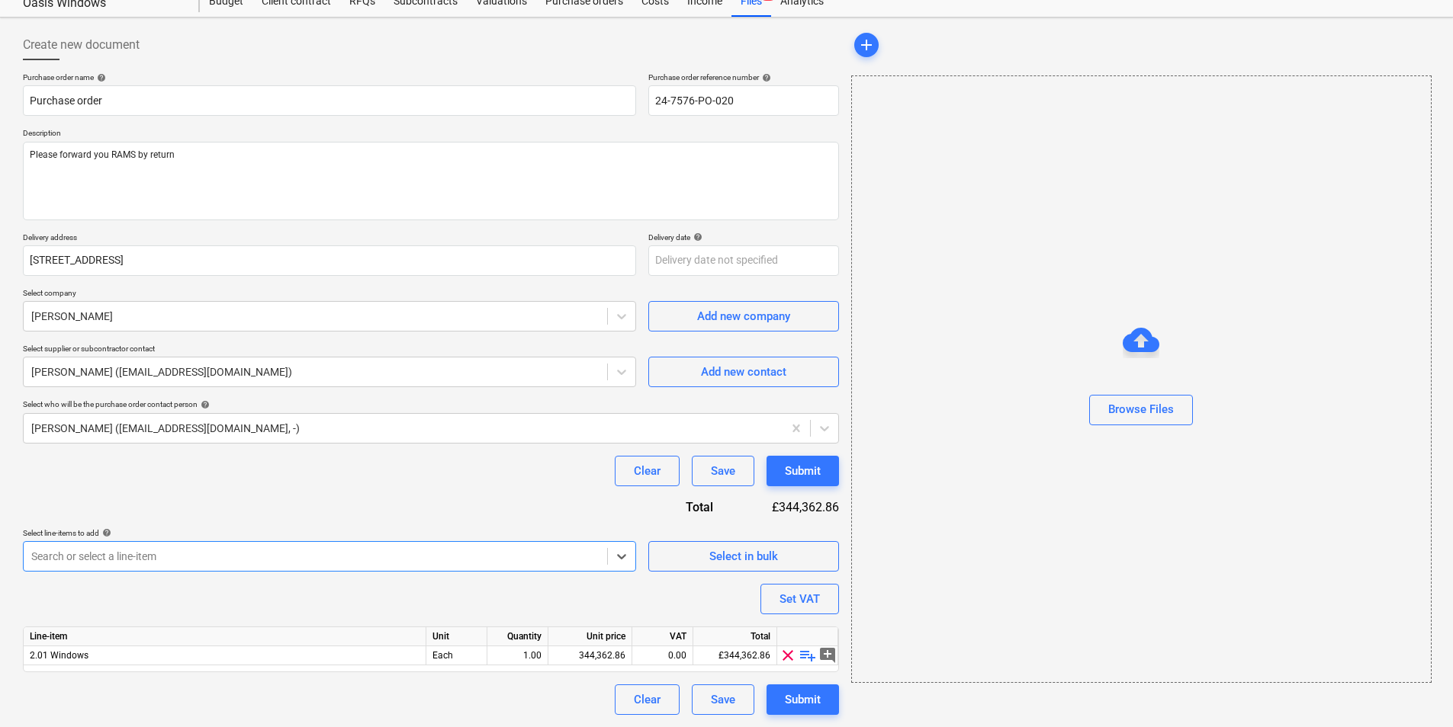
scroll to position [53, 0]
type textarea "x"
click at [569, 653] on div "344,362.86" at bounding box center [589, 656] width 71 height 19
click at [569, 653] on input "344362.86" at bounding box center [589, 656] width 83 height 18
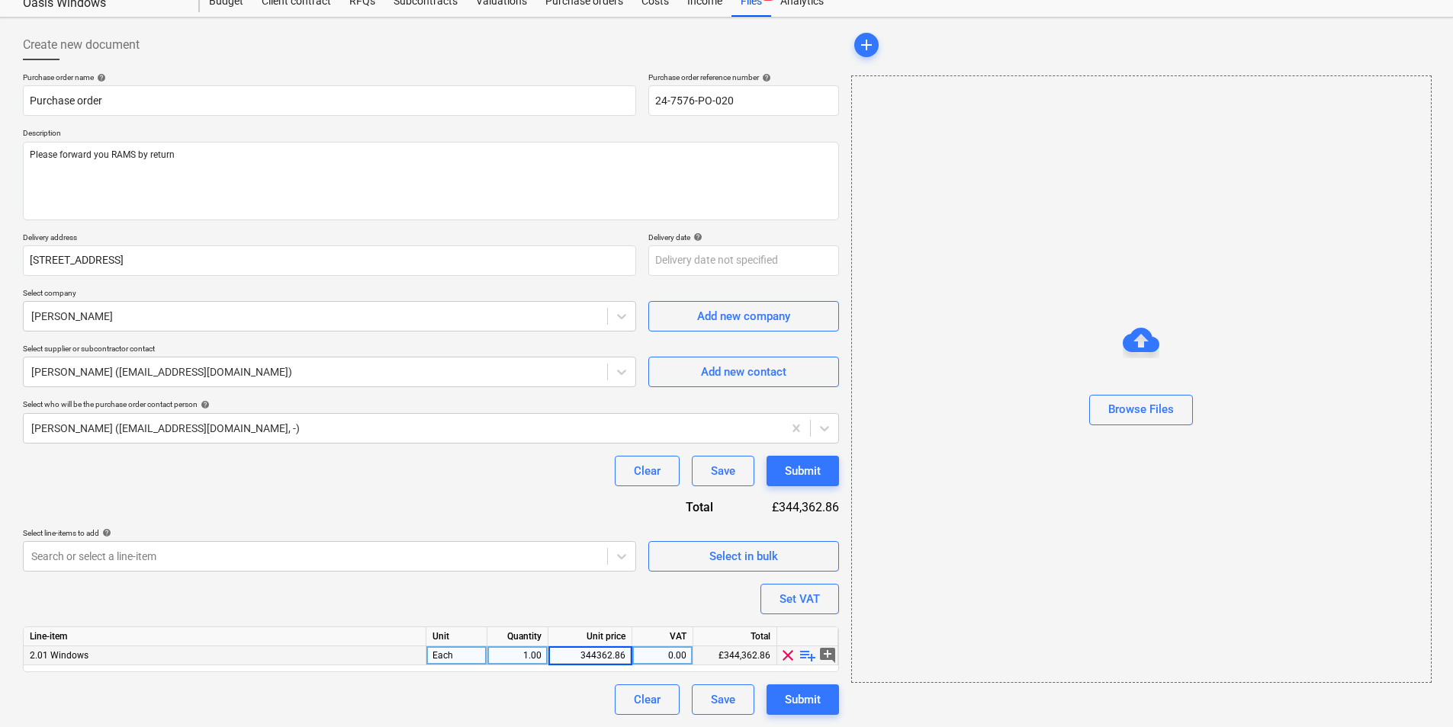
type input "1"
click at [515, 602] on div "Purchase order name help Purchase order Purchase order reference number help 24…" at bounding box center [431, 393] width 816 height 643
click at [782, 696] on button "Submit" at bounding box center [802, 700] width 72 height 30
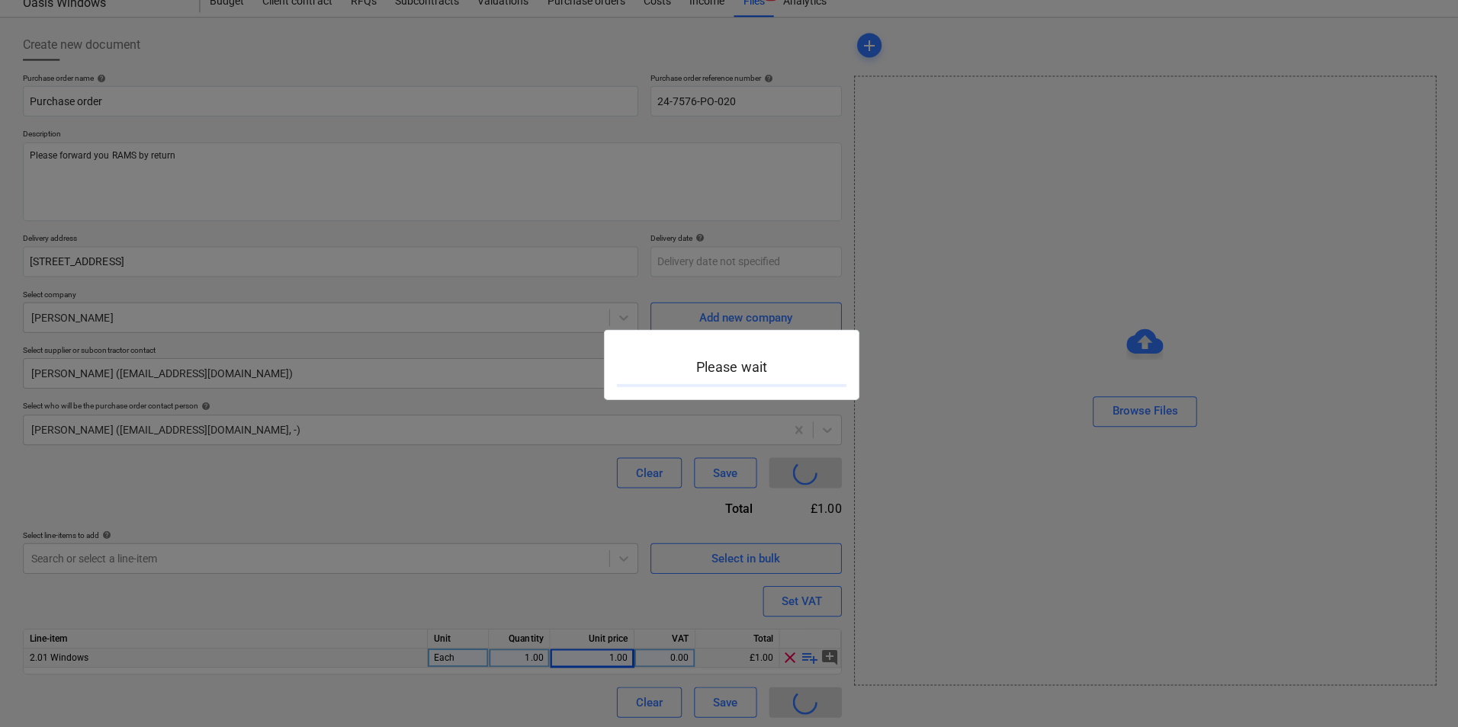
type textarea "x"
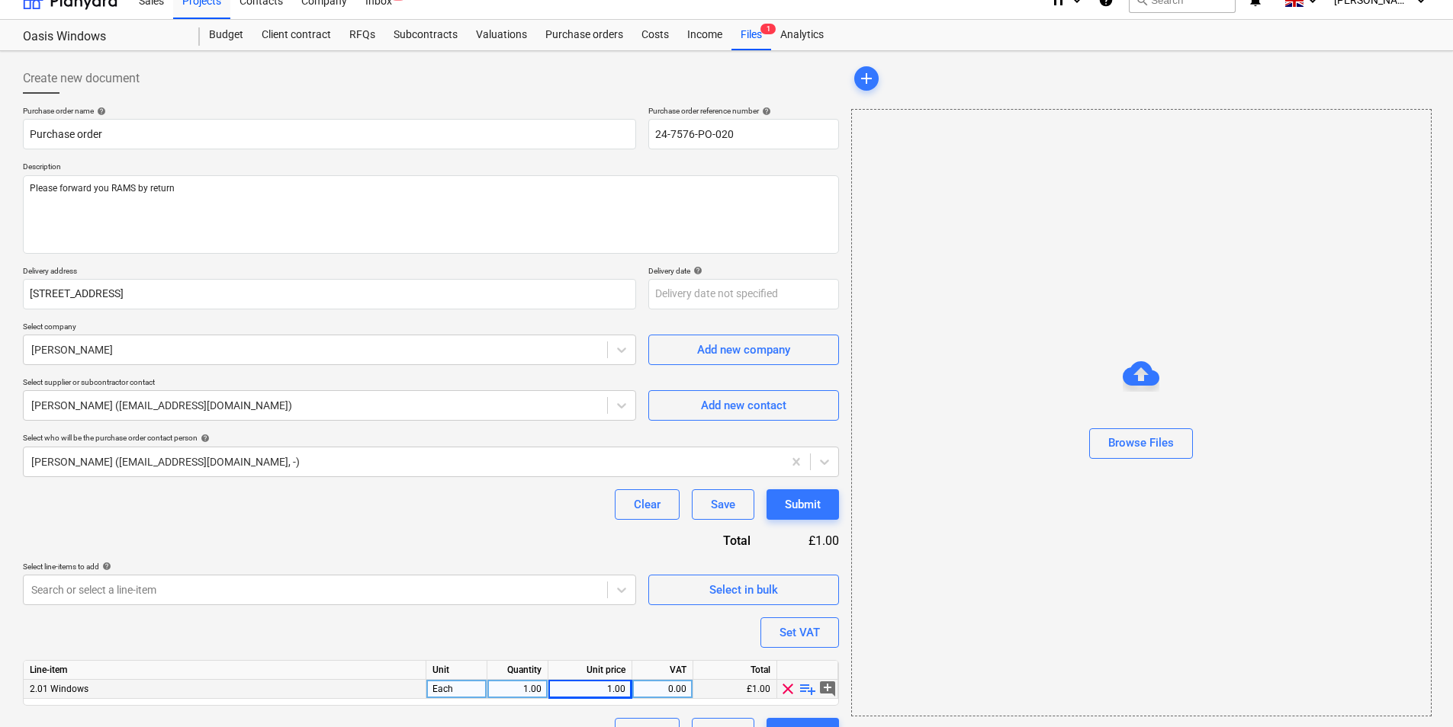
scroll to position [0, 0]
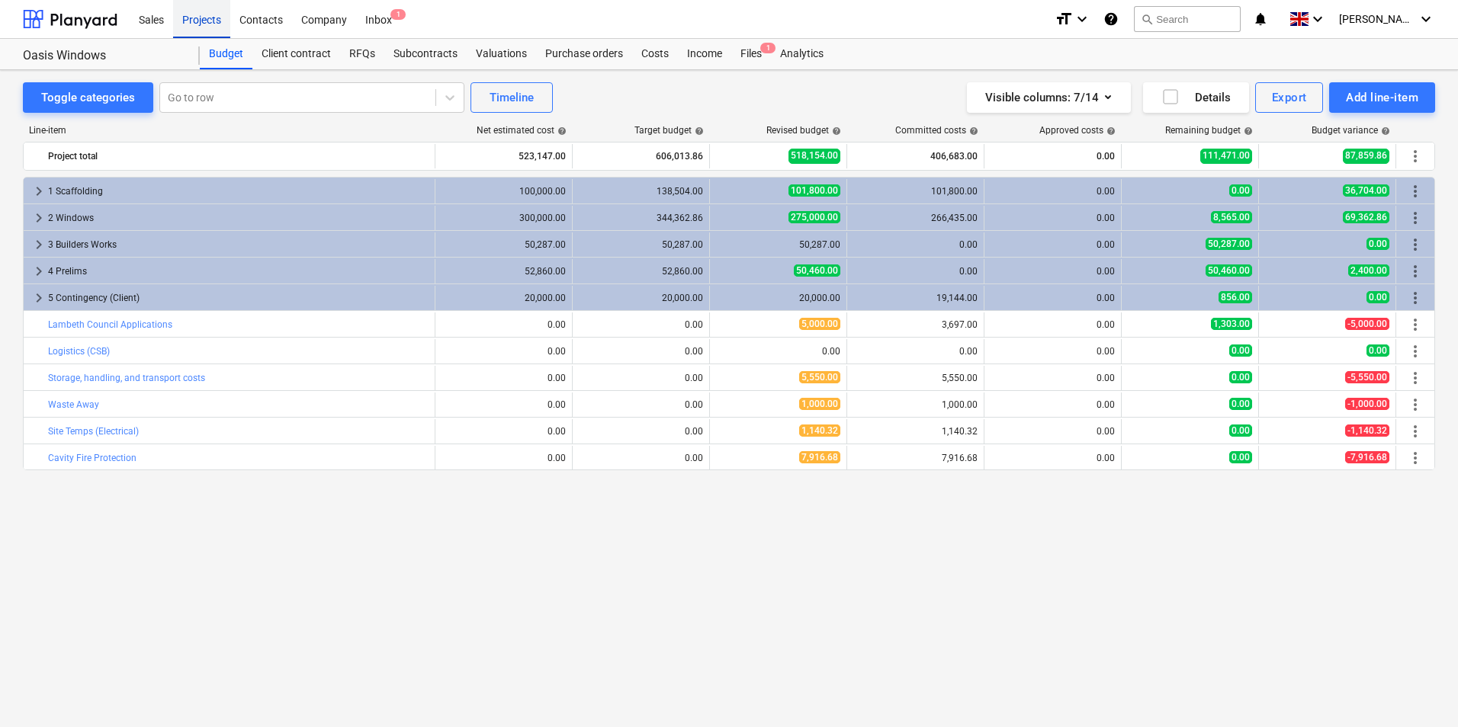
click at [211, 21] on div "Projects" at bounding box center [201, 18] width 57 height 39
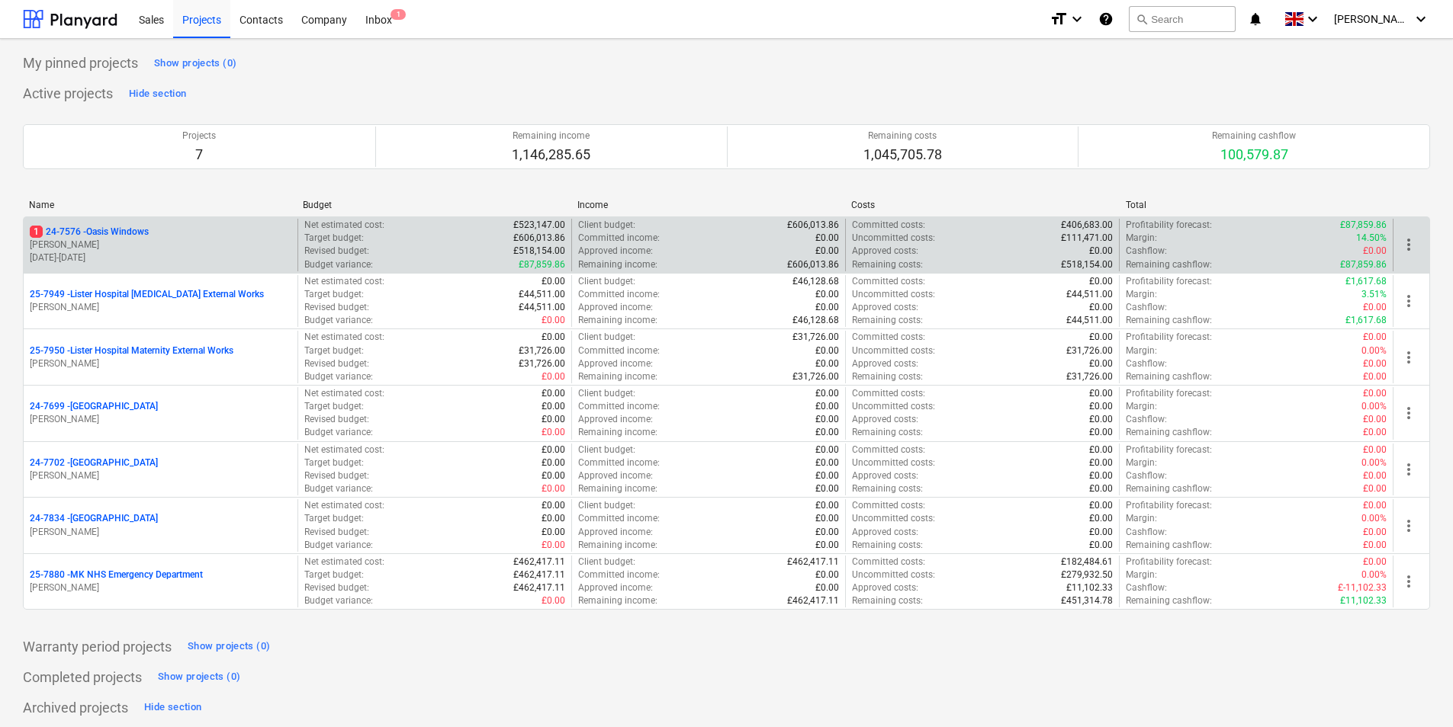
click at [192, 239] on p "[PERSON_NAME]" at bounding box center [161, 245] width 262 height 13
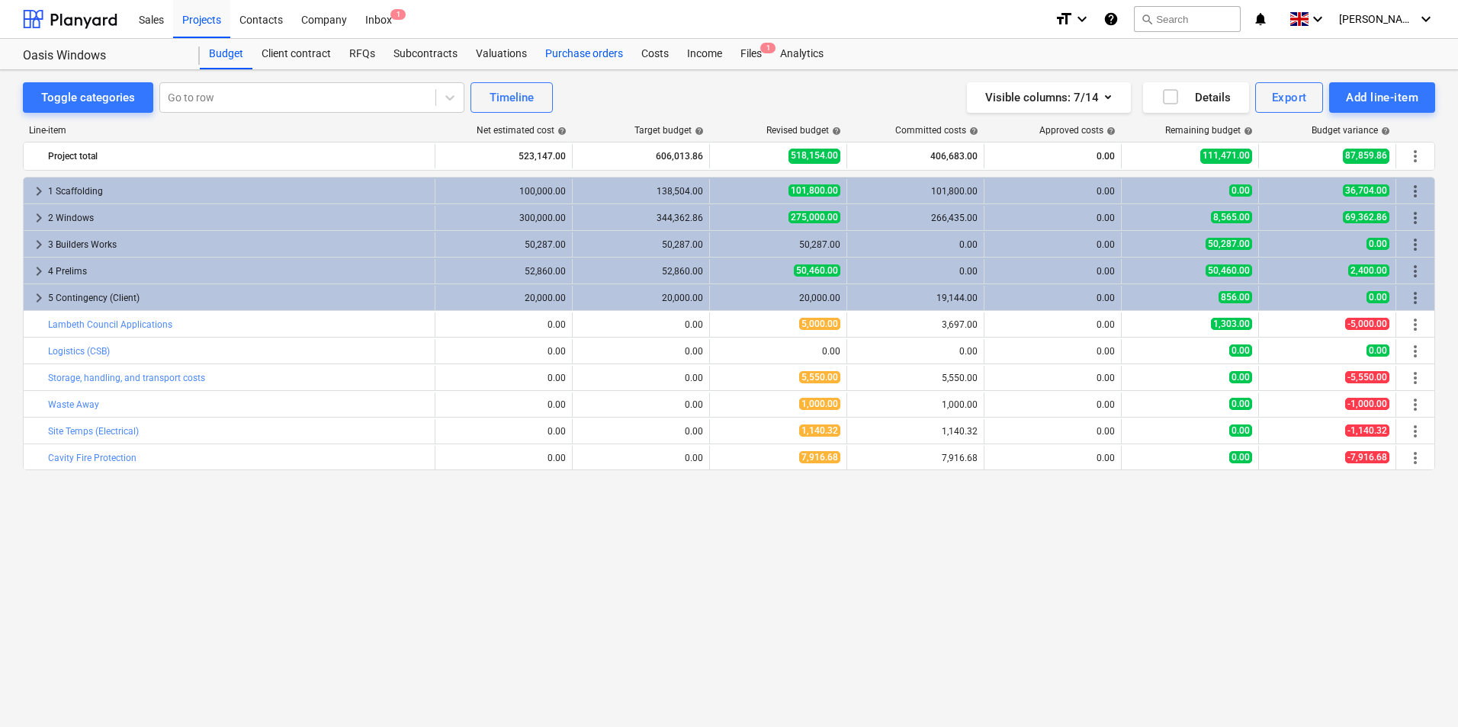
click at [593, 54] on div "Purchase orders" at bounding box center [584, 54] width 96 height 30
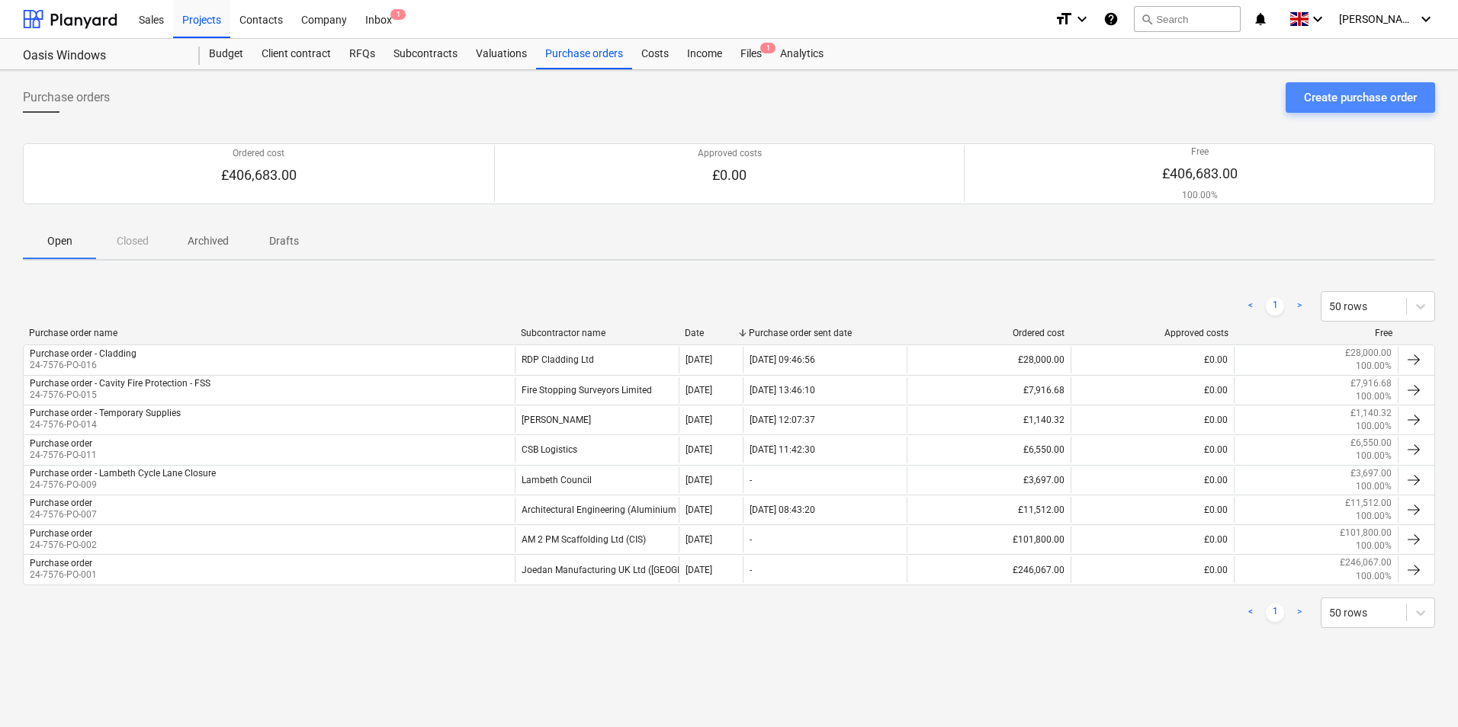
click at [1313, 97] on div "Create purchase order" at bounding box center [1360, 98] width 113 height 20
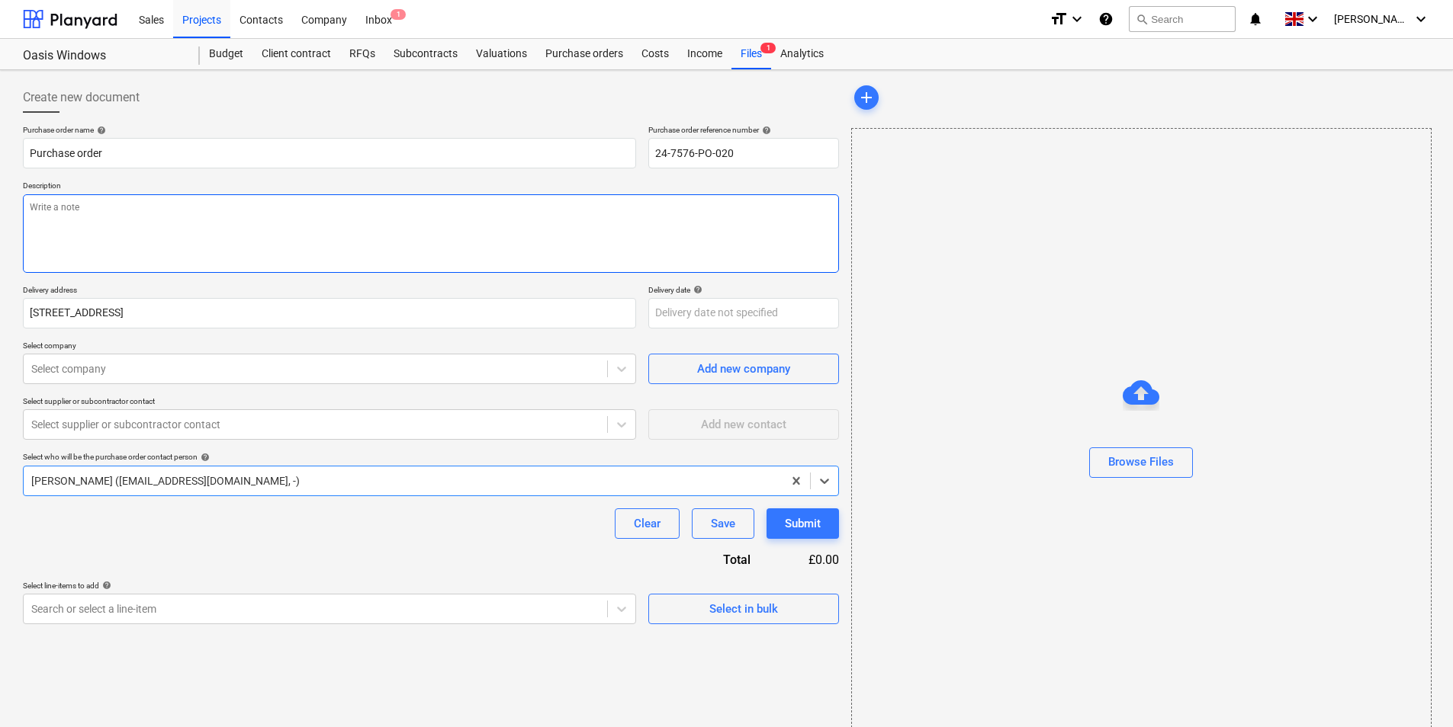
click at [144, 208] on textarea at bounding box center [431, 233] width 816 height 79
type textarea "Please forward you RAMS by return"
click at [155, 364] on div at bounding box center [315, 368] width 568 height 15
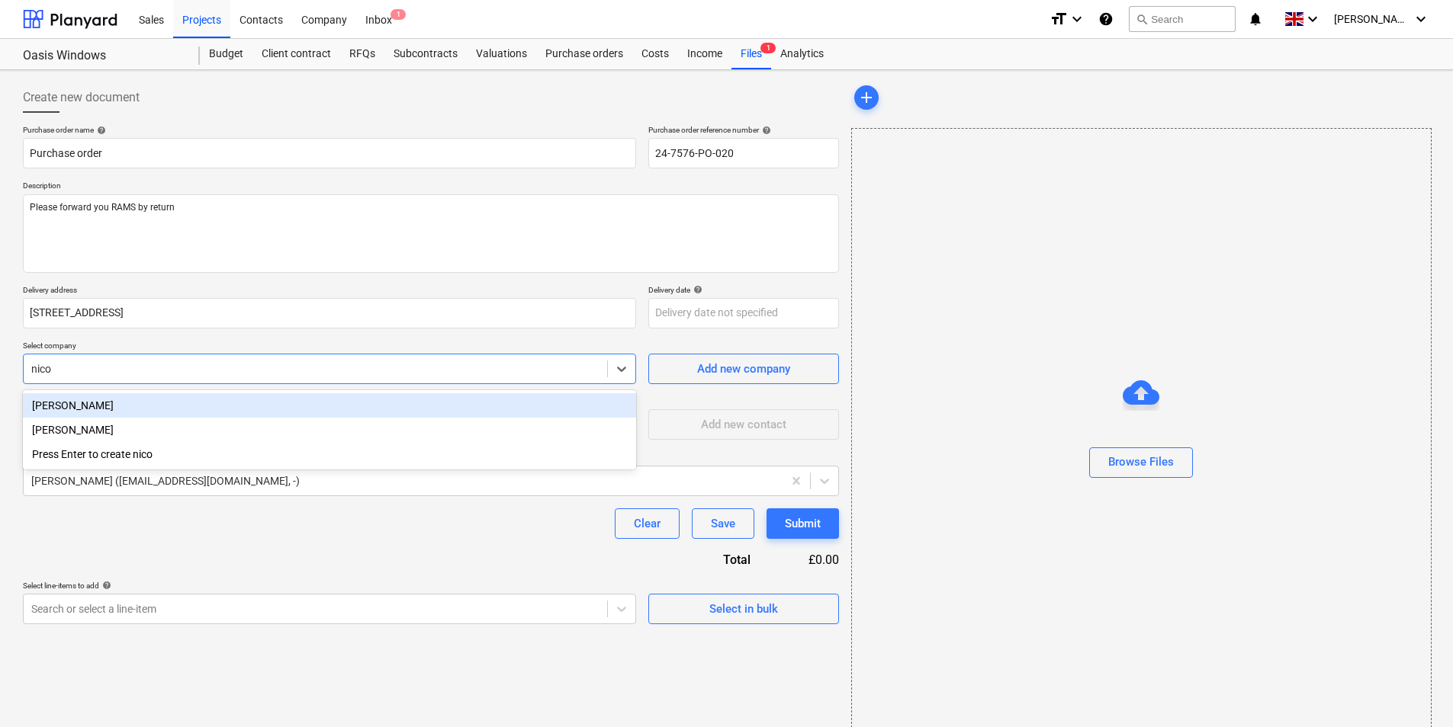
type input "[PERSON_NAME]"
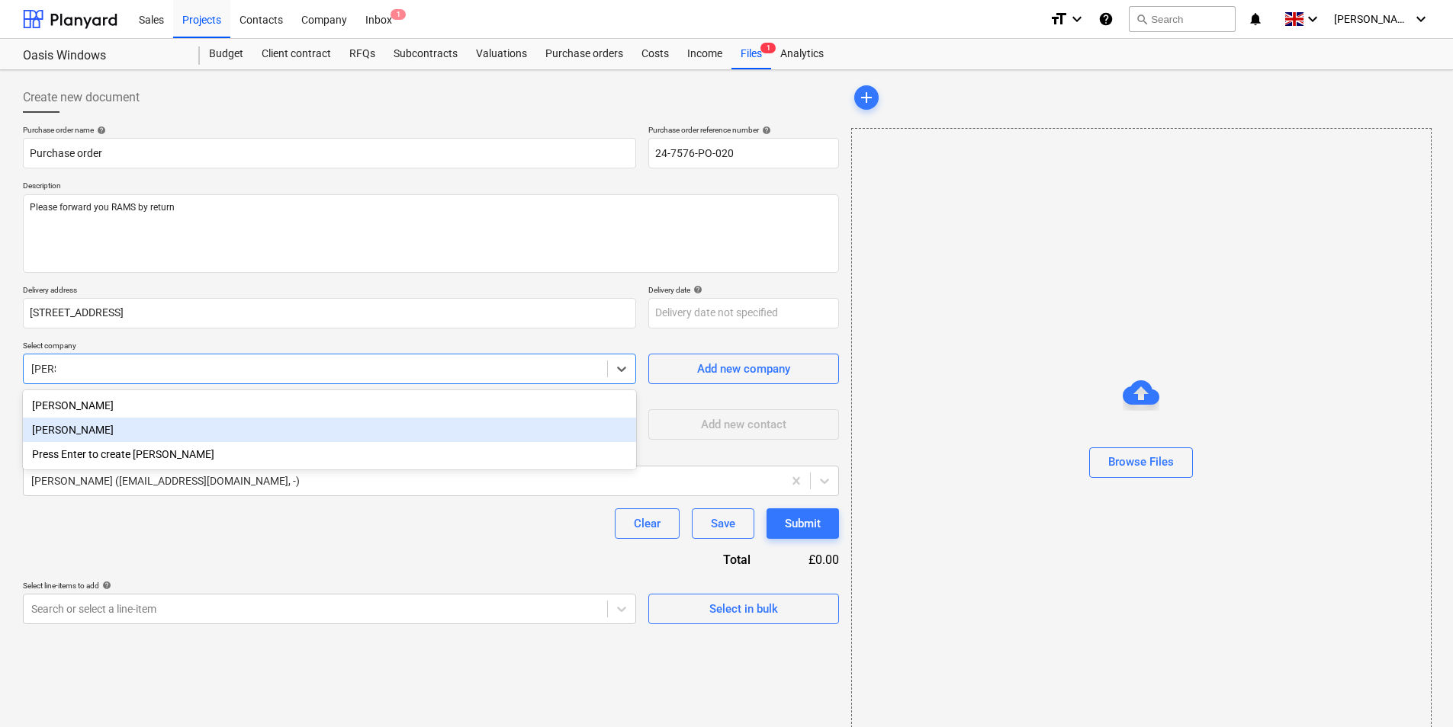
click at [148, 428] on div "[PERSON_NAME]" at bounding box center [329, 430] width 613 height 24
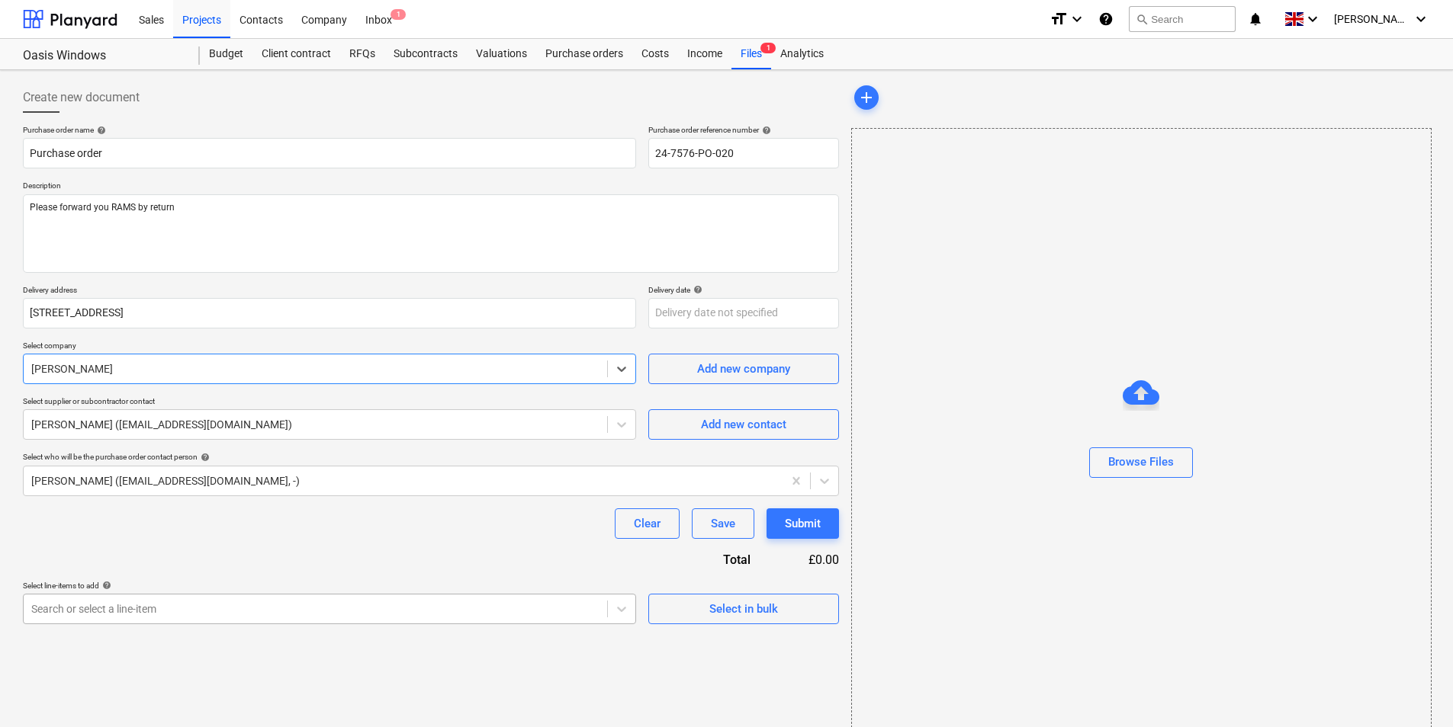
click at [390, 608] on body "Sales Projects Contacts Company Inbox 1 format_size keyboard_arrow_down help se…" at bounding box center [726, 363] width 1453 height 727
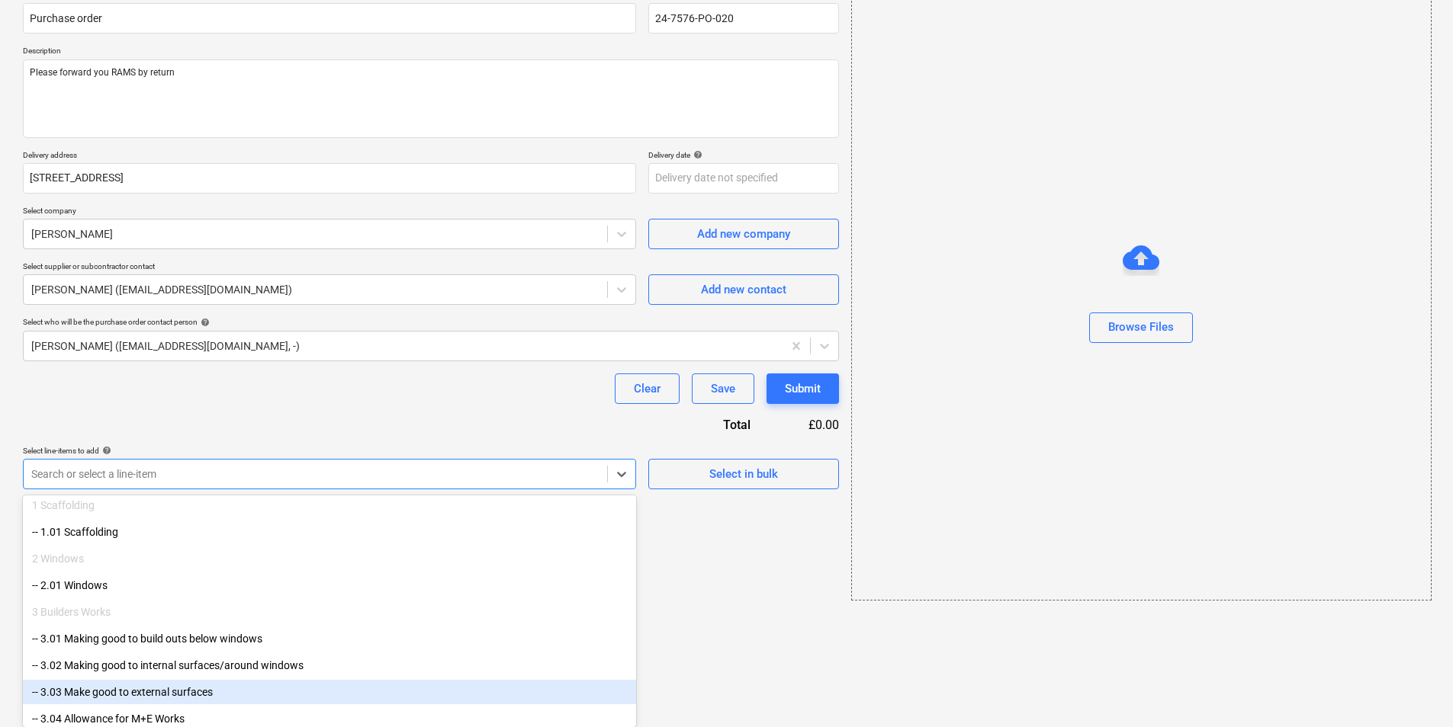
scroll to position [76, 0]
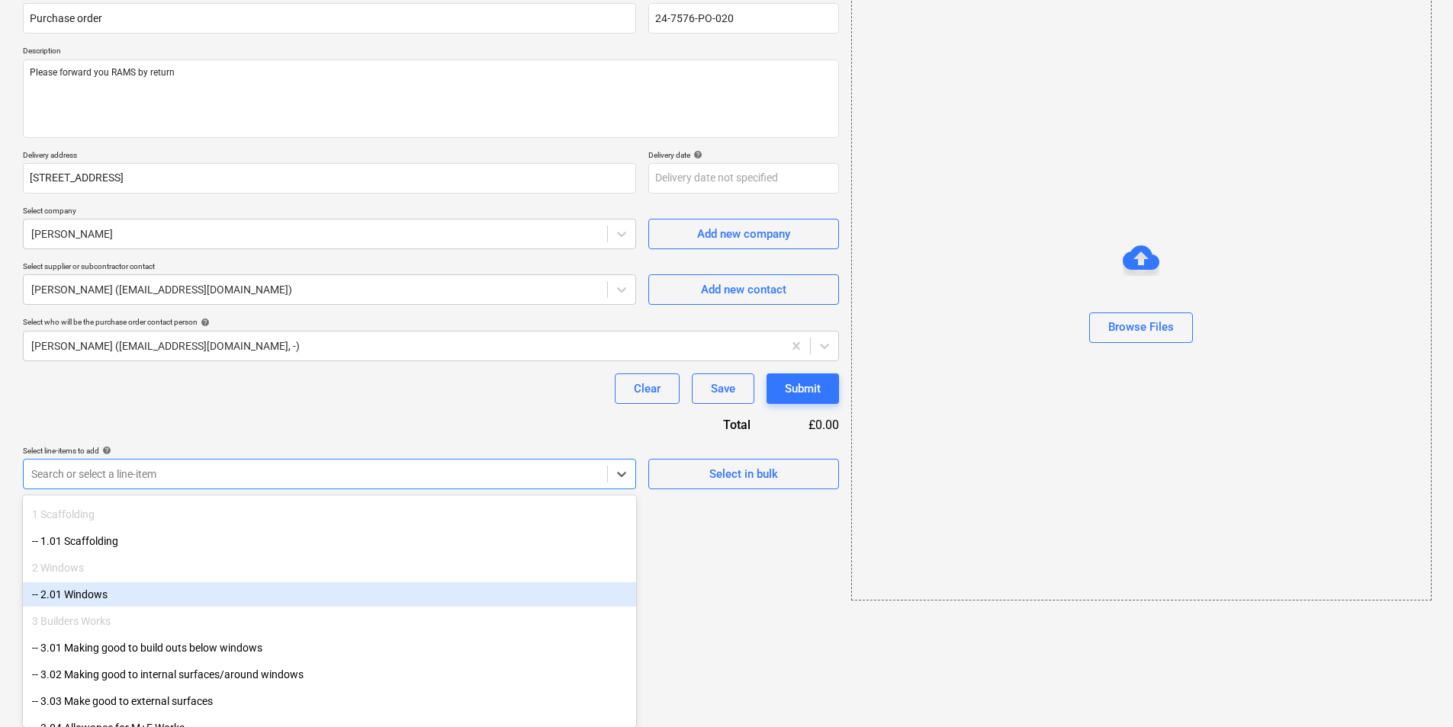
click at [213, 595] on div "-- 2.01 Windows" at bounding box center [329, 595] width 613 height 24
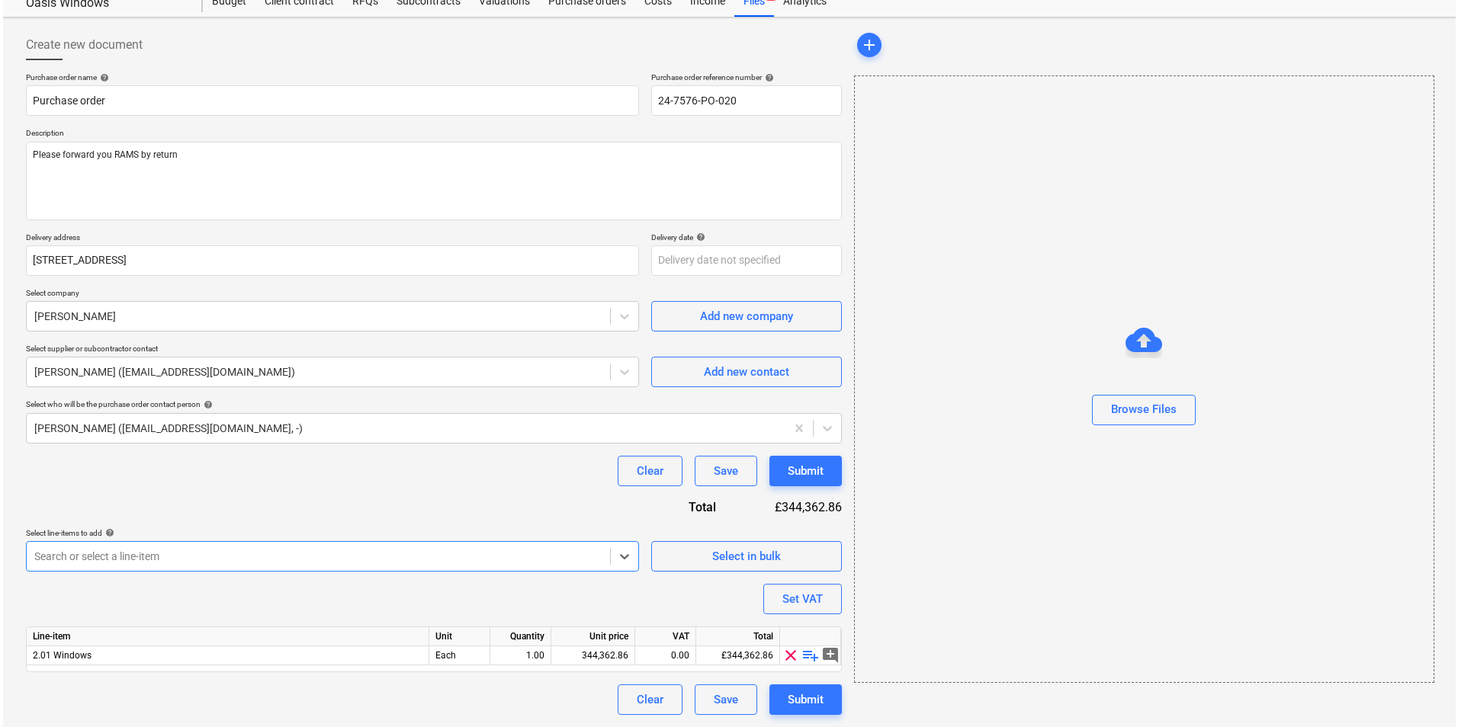
scroll to position [53, 0]
click at [574, 656] on div "344,362.86" at bounding box center [589, 656] width 71 height 19
click at [574, 656] on input "344362.86" at bounding box center [589, 656] width 83 height 18
type input "1"
click at [554, 579] on div "Purchase order name help Purchase order Purchase order reference number help 24…" at bounding box center [431, 393] width 816 height 643
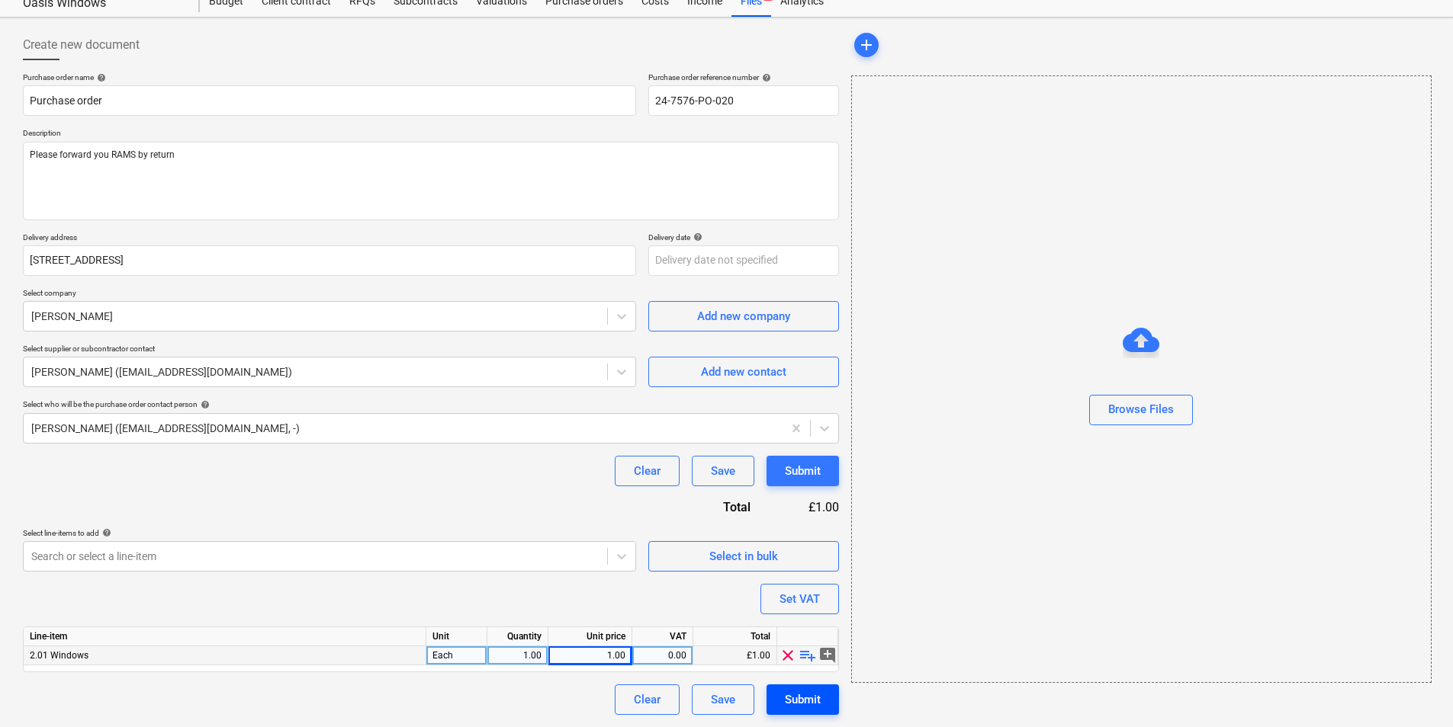
click at [798, 698] on div "Submit" at bounding box center [803, 700] width 36 height 20
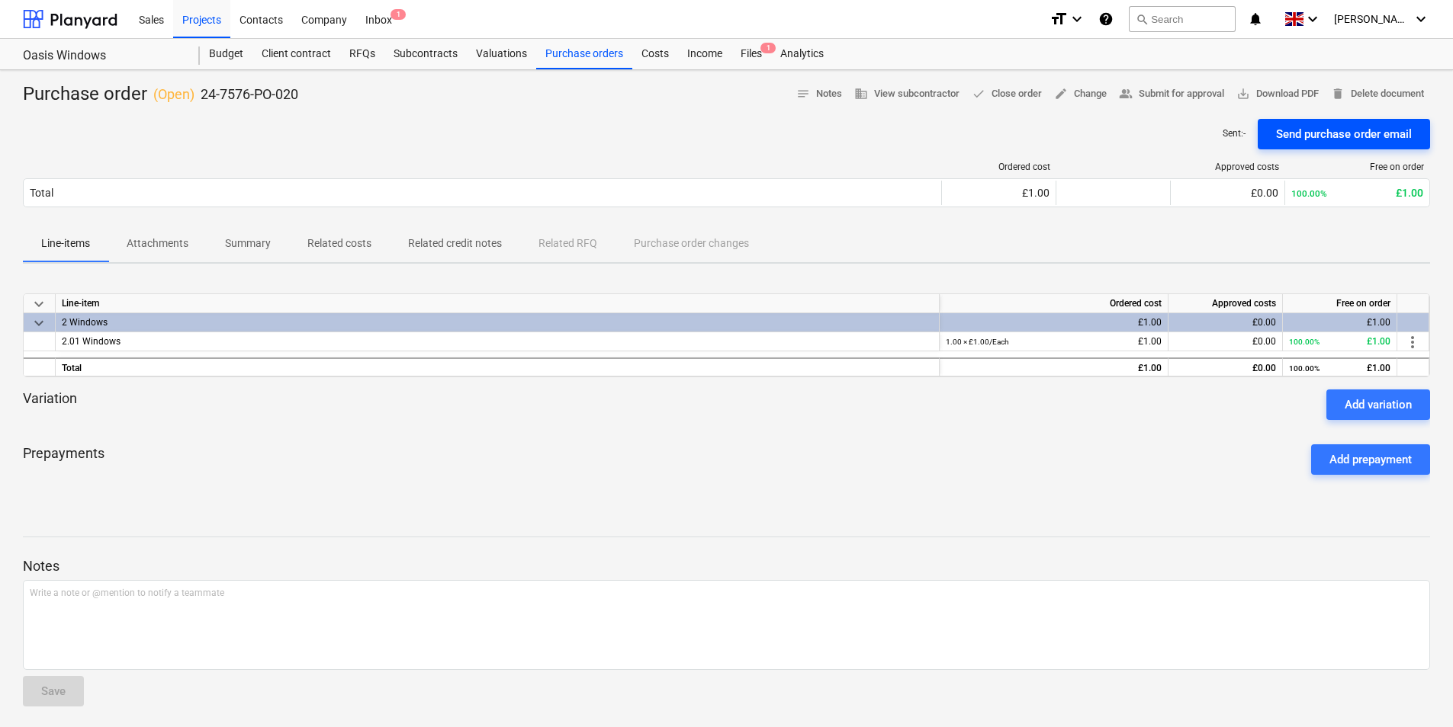
click at [1321, 132] on div "Send purchase order email" at bounding box center [1344, 134] width 136 height 20
click at [745, 53] on div "Files 1" at bounding box center [751, 54] width 40 height 30
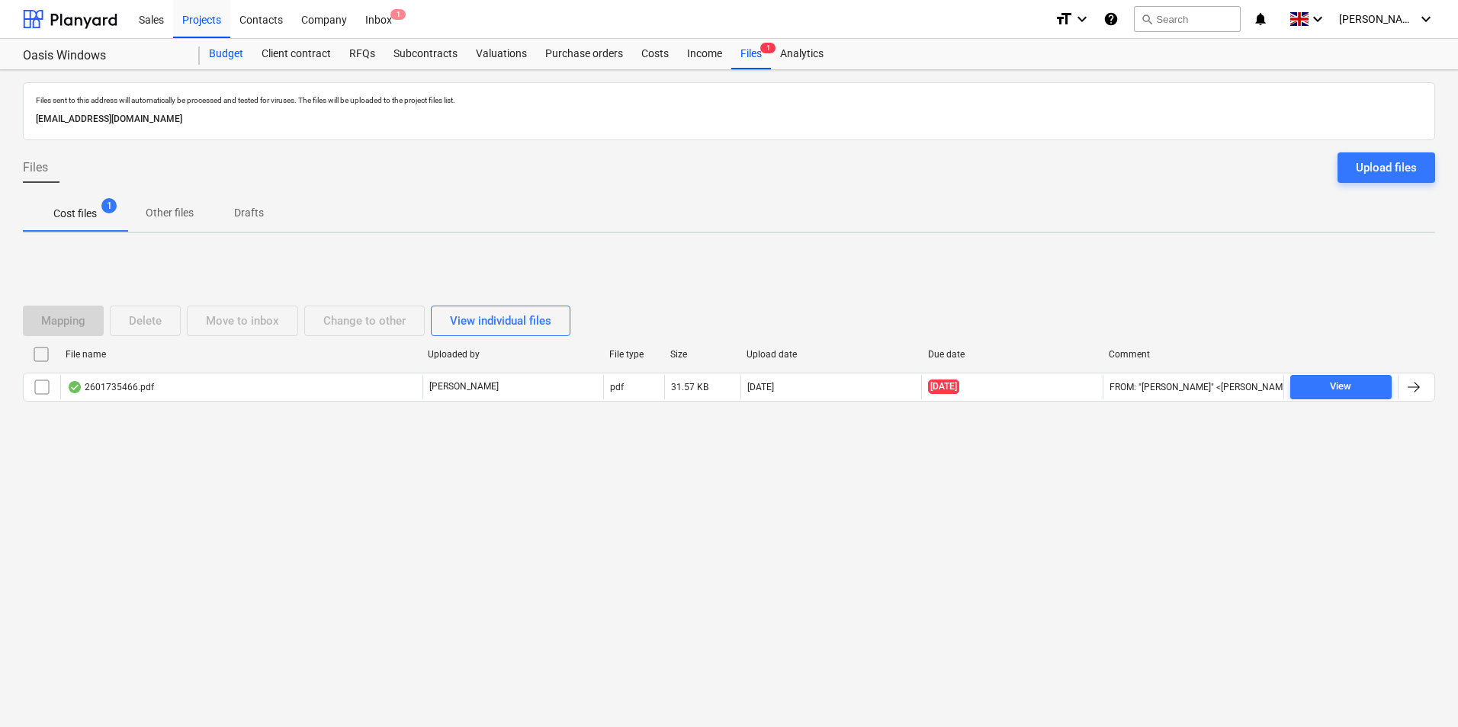
click at [233, 47] on div "Budget" at bounding box center [226, 54] width 53 height 30
